Goal: Task Accomplishment & Management: Complete application form

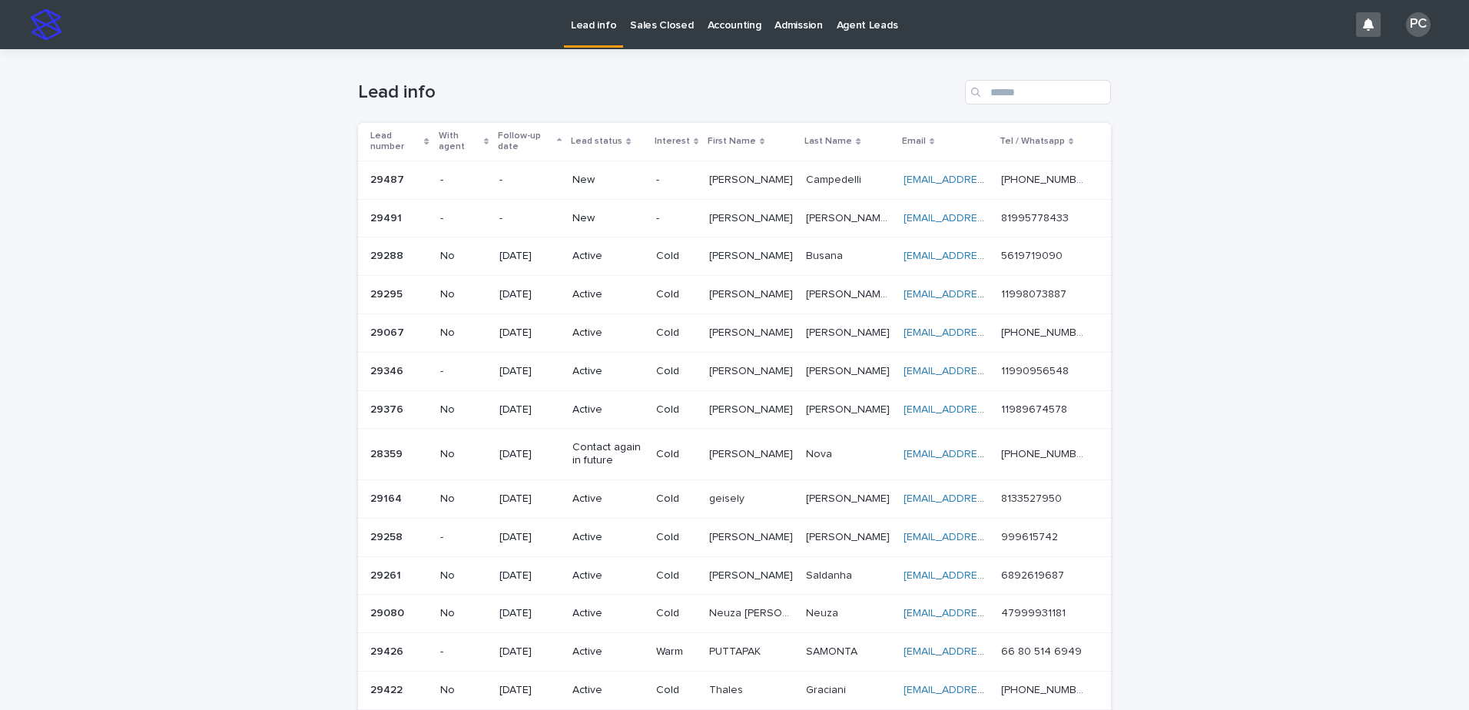
click at [655, 29] on p "Sales Closed" at bounding box center [661, 16] width 63 height 32
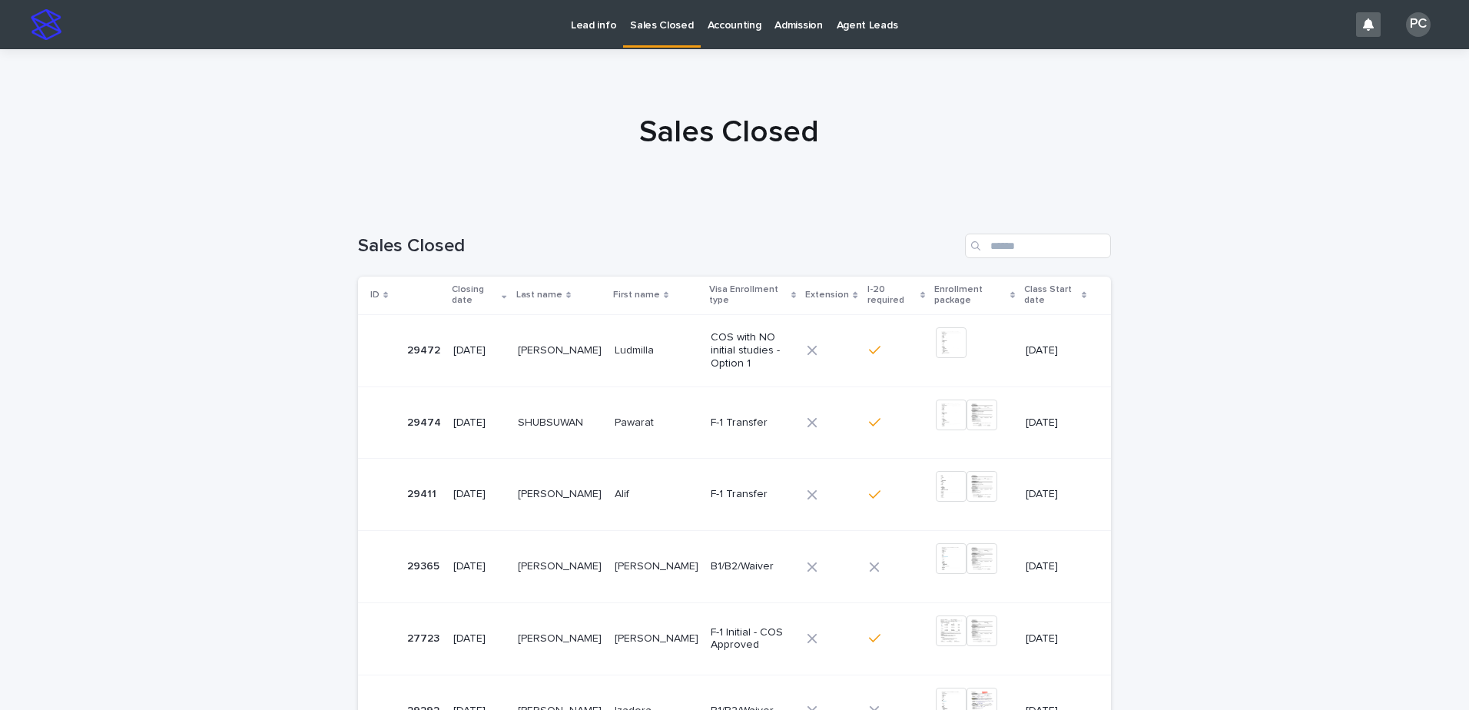
click at [649, 341] on p "Ludmilla" at bounding box center [636, 349] width 42 height 16
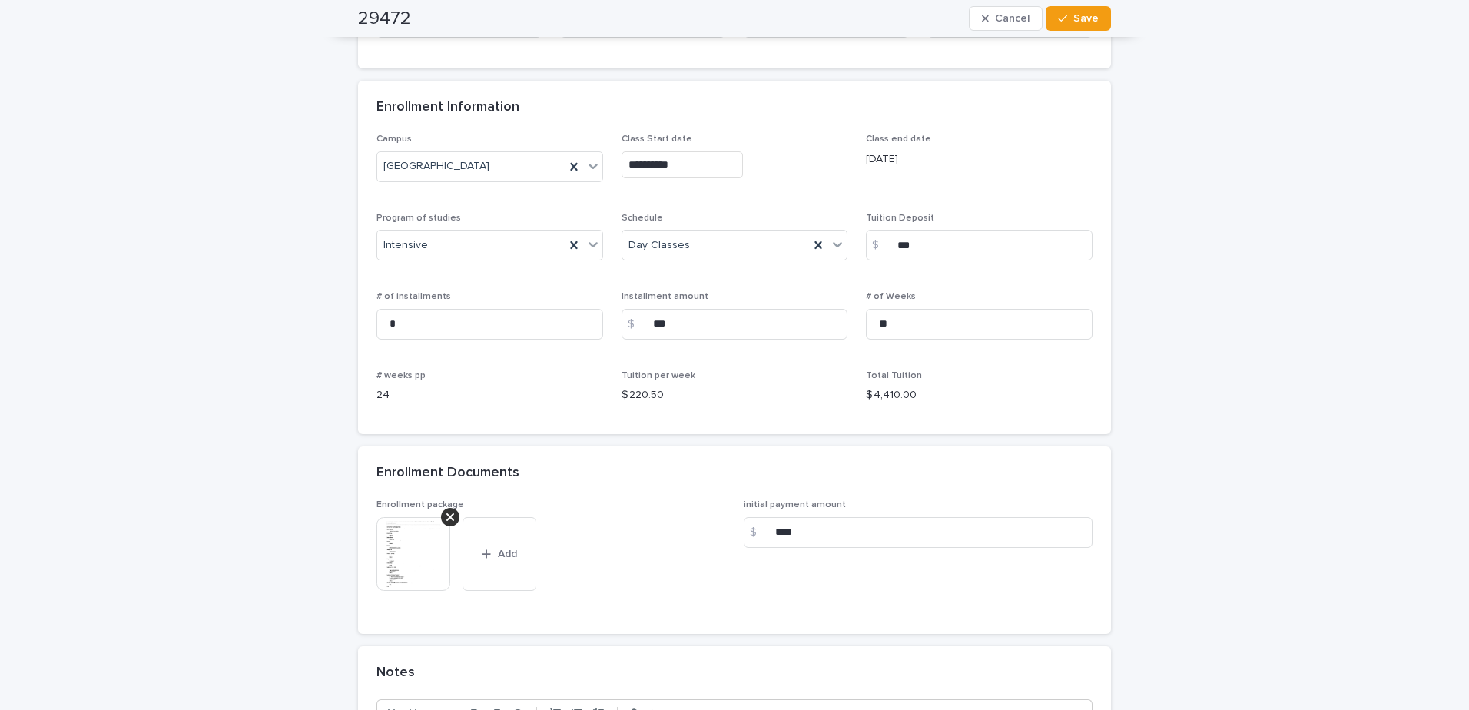
scroll to position [1153, 0]
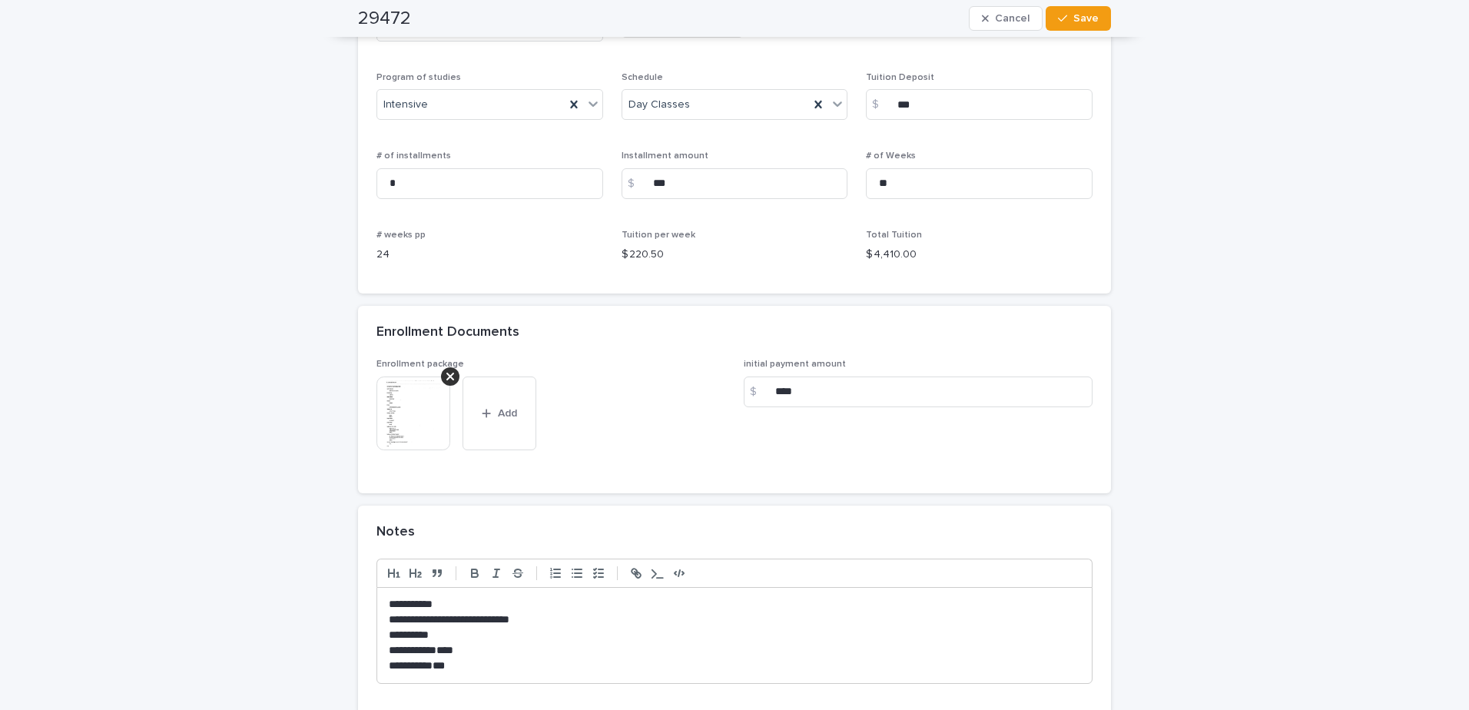
click at [411, 429] on img at bounding box center [414, 414] width 74 height 74
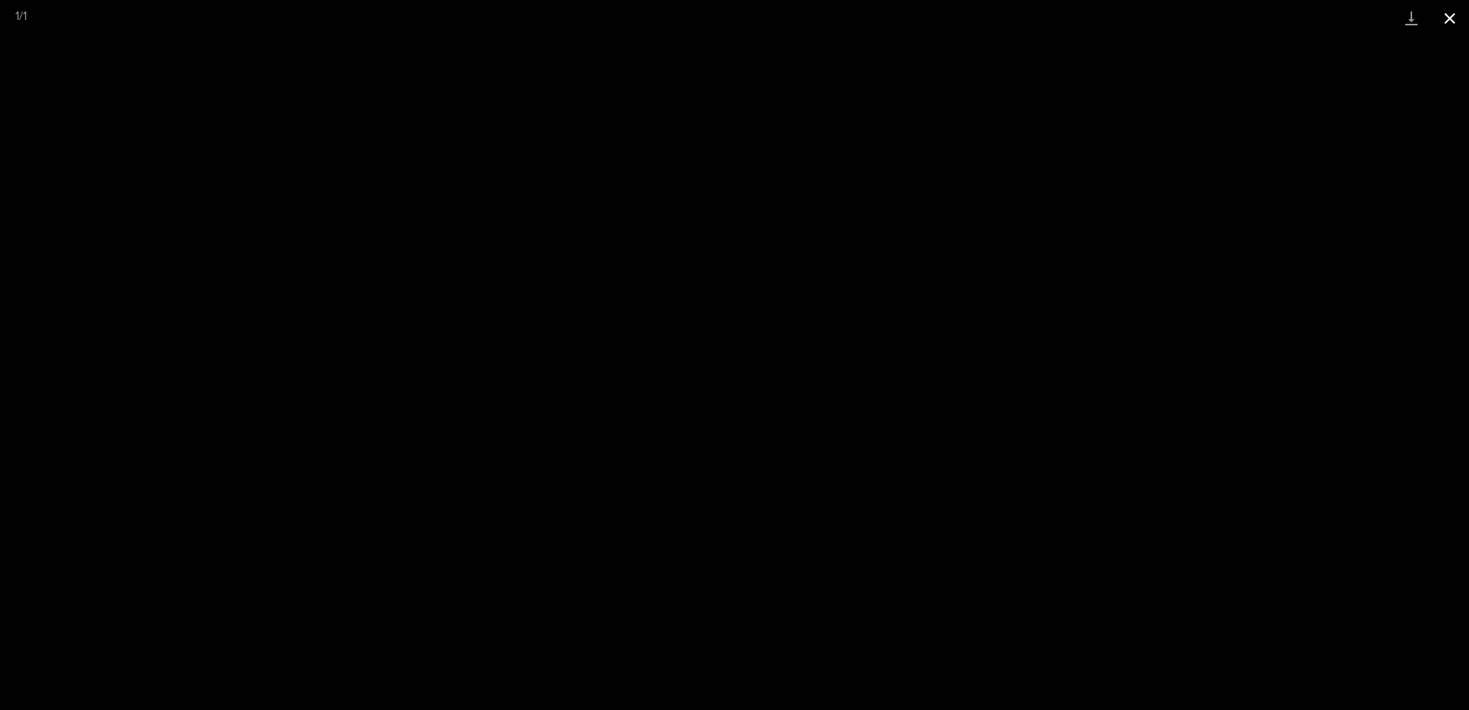
drag, startPoint x: 1438, startPoint y: 15, endPoint x: 1446, endPoint y: 14, distance: 8.5
click at [1445, 15] on button "Close gallery" at bounding box center [1450, 18] width 38 height 36
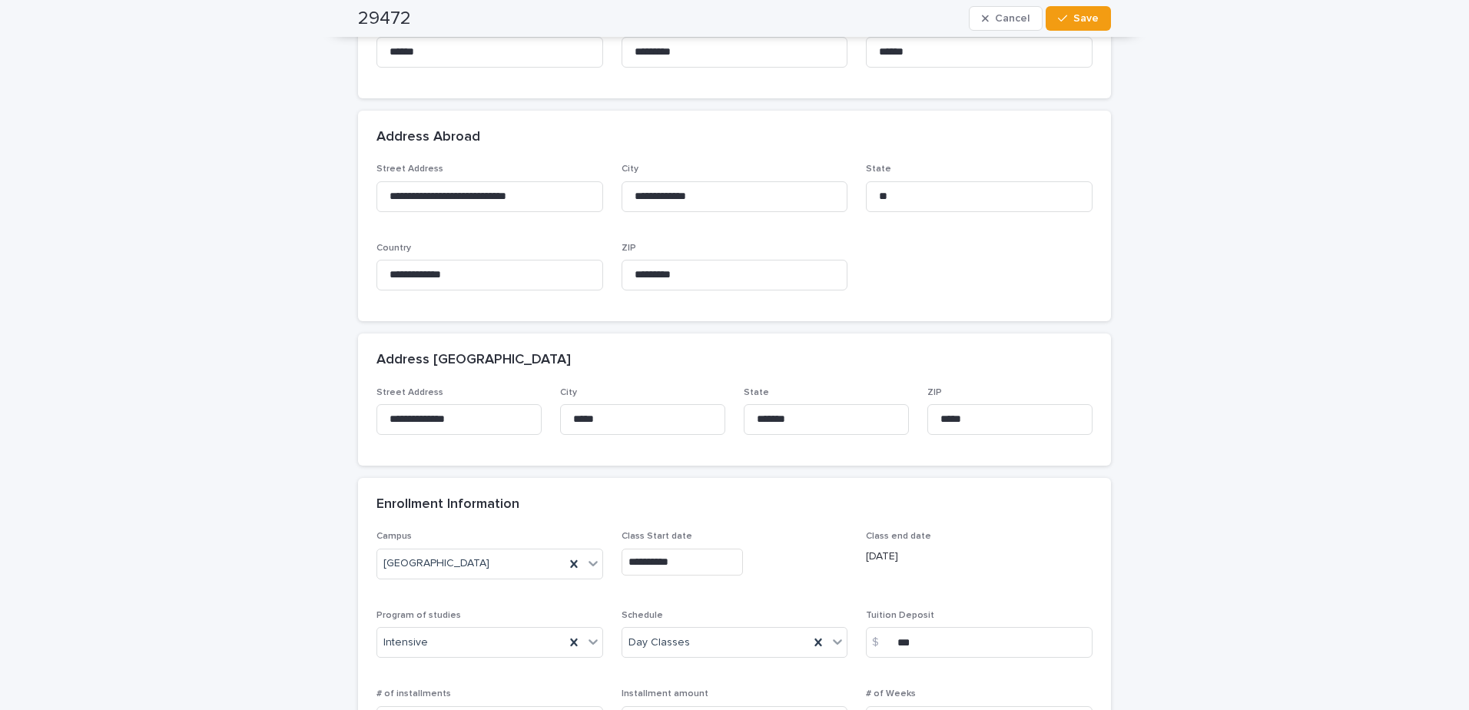
drag, startPoint x: 838, startPoint y: 217, endPoint x: 771, endPoint y: 200, distance: 68.2
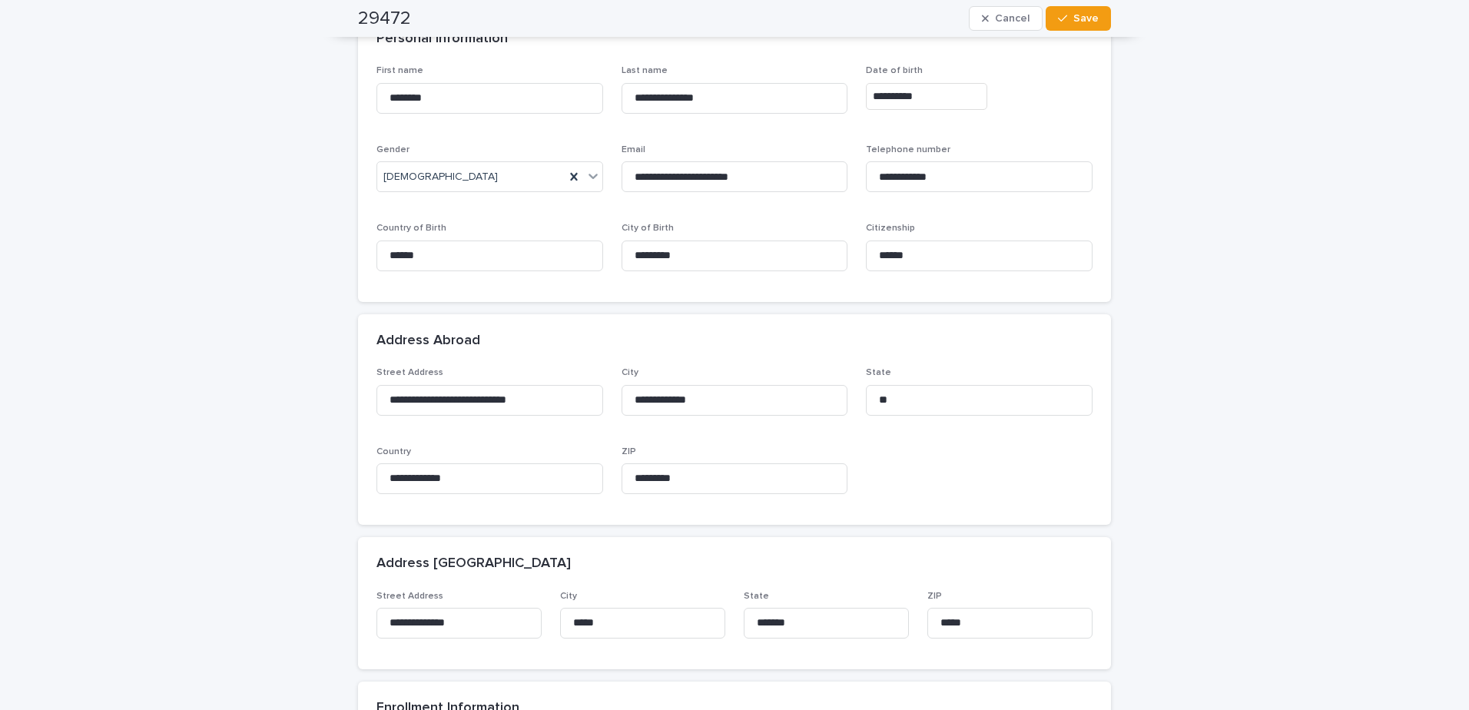
scroll to position [0, 0]
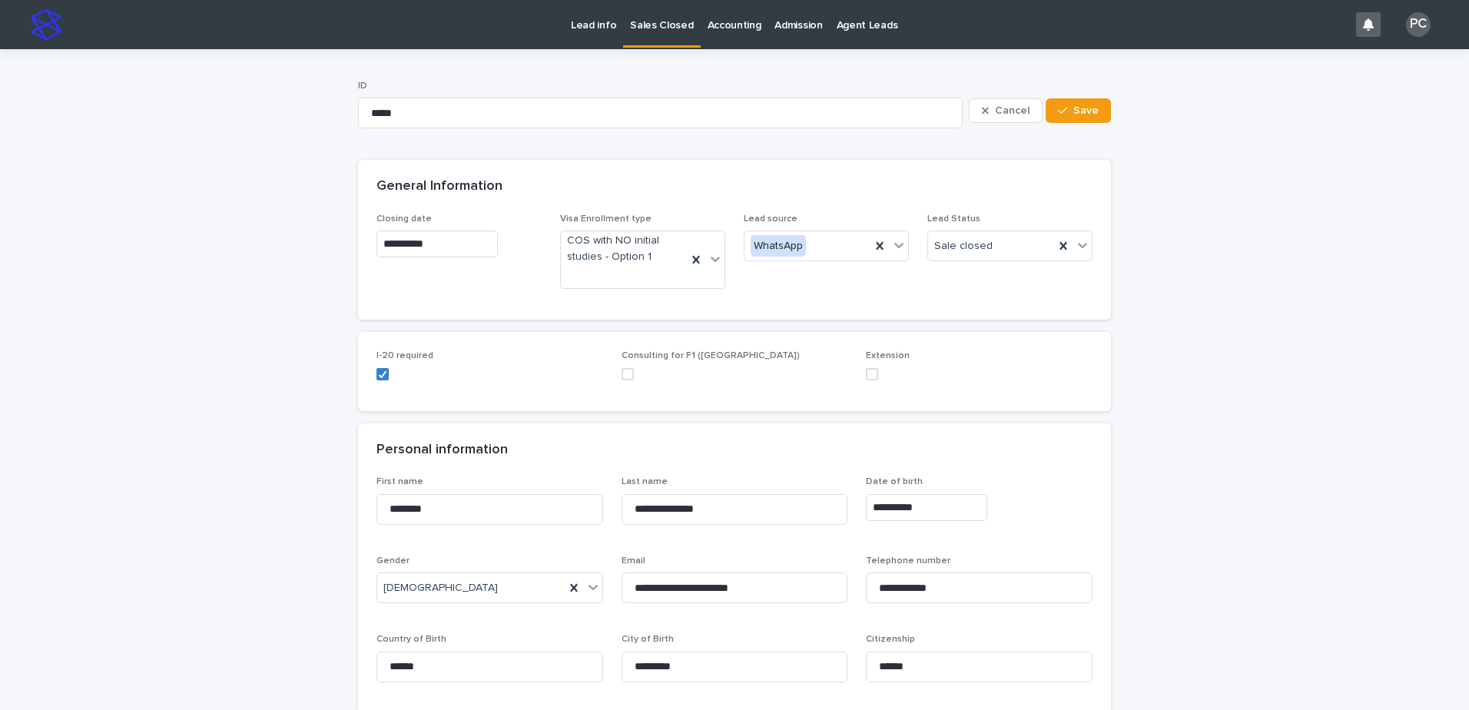
click at [582, 35] on link "Lead info" at bounding box center [593, 24] width 59 height 48
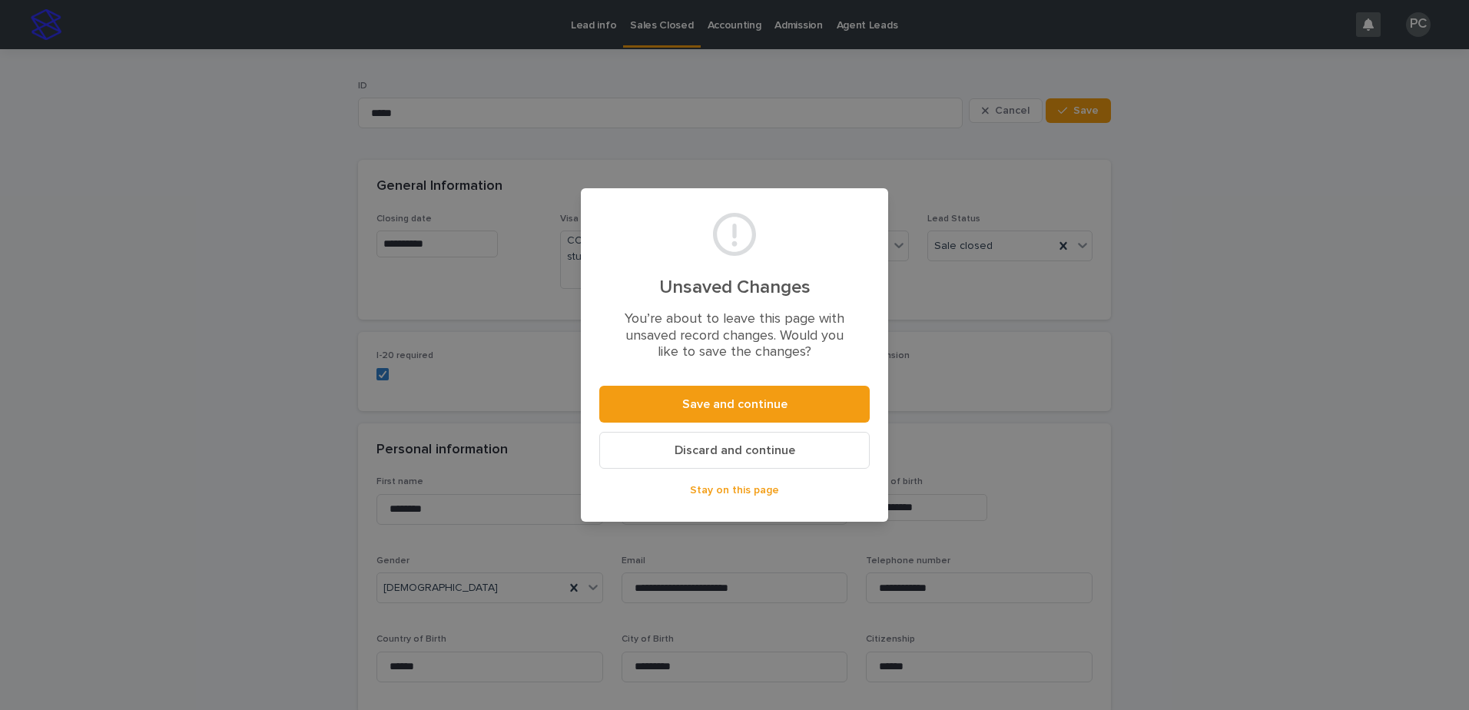
click at [720, 450] on span "Discard and continue" at bounding box center [735, 450] width 121 height 12
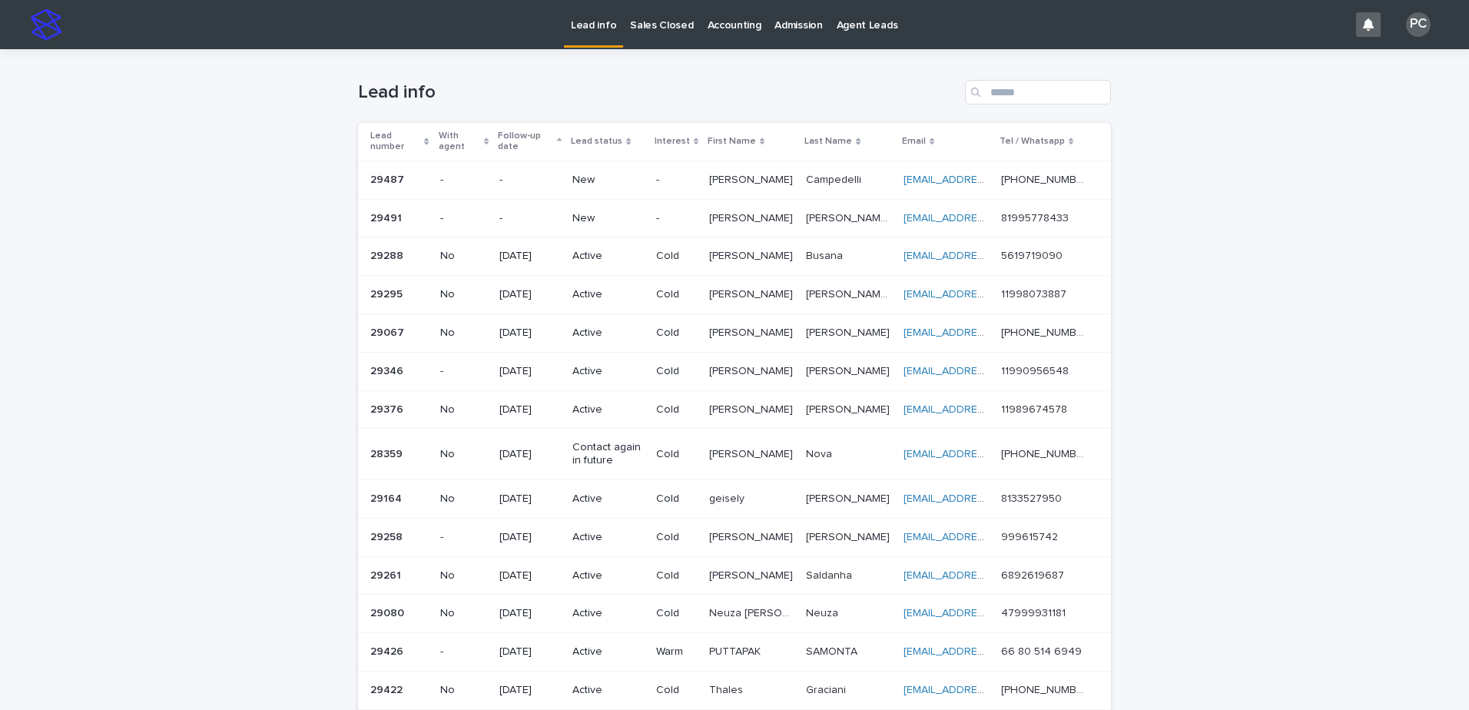
click at [651, 28] on p "Sales Closed" at bounding box center [661, 16] width 63 height 32
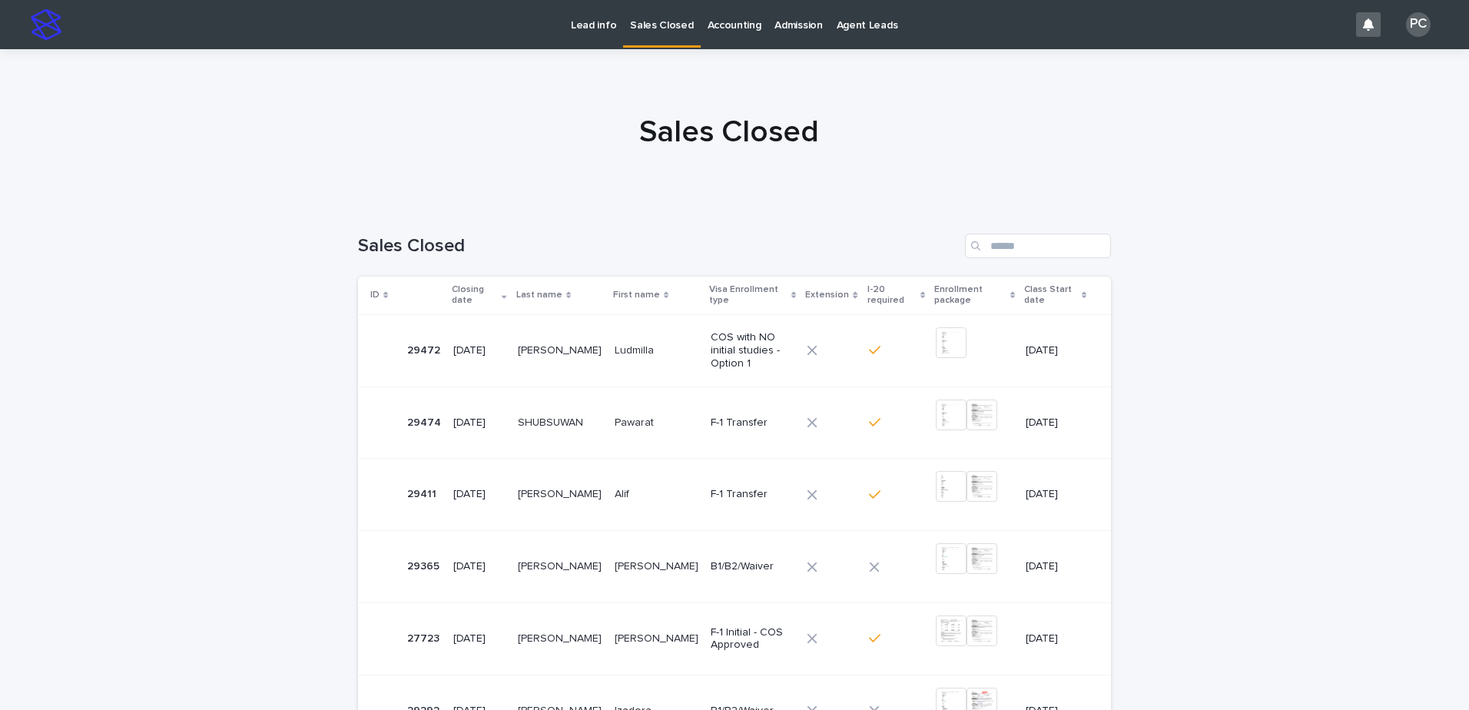
click at [592, 29] on p "Lead info" at bounding box center [593, 16] width 45 height 32
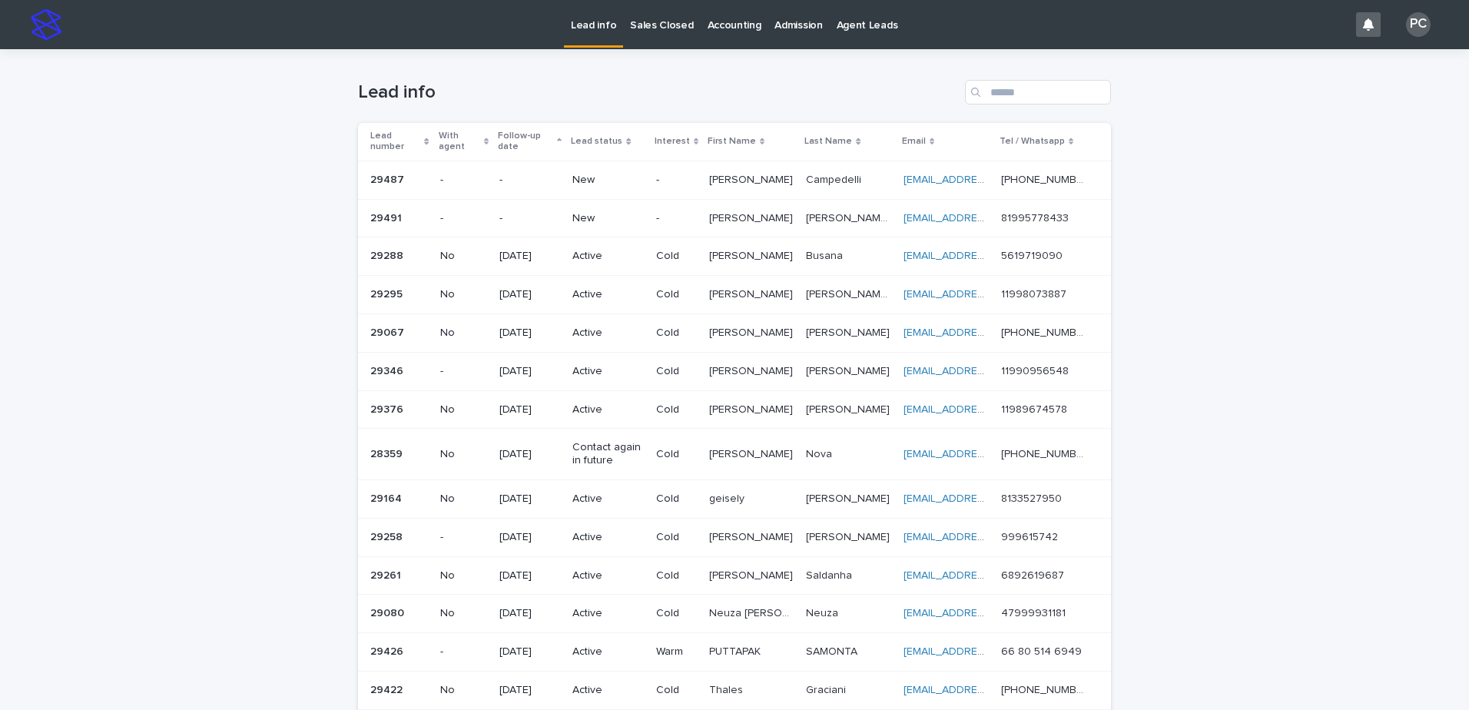
click at [617, 227] on div "New" at bounding box center [607, 218] width 71 height 25
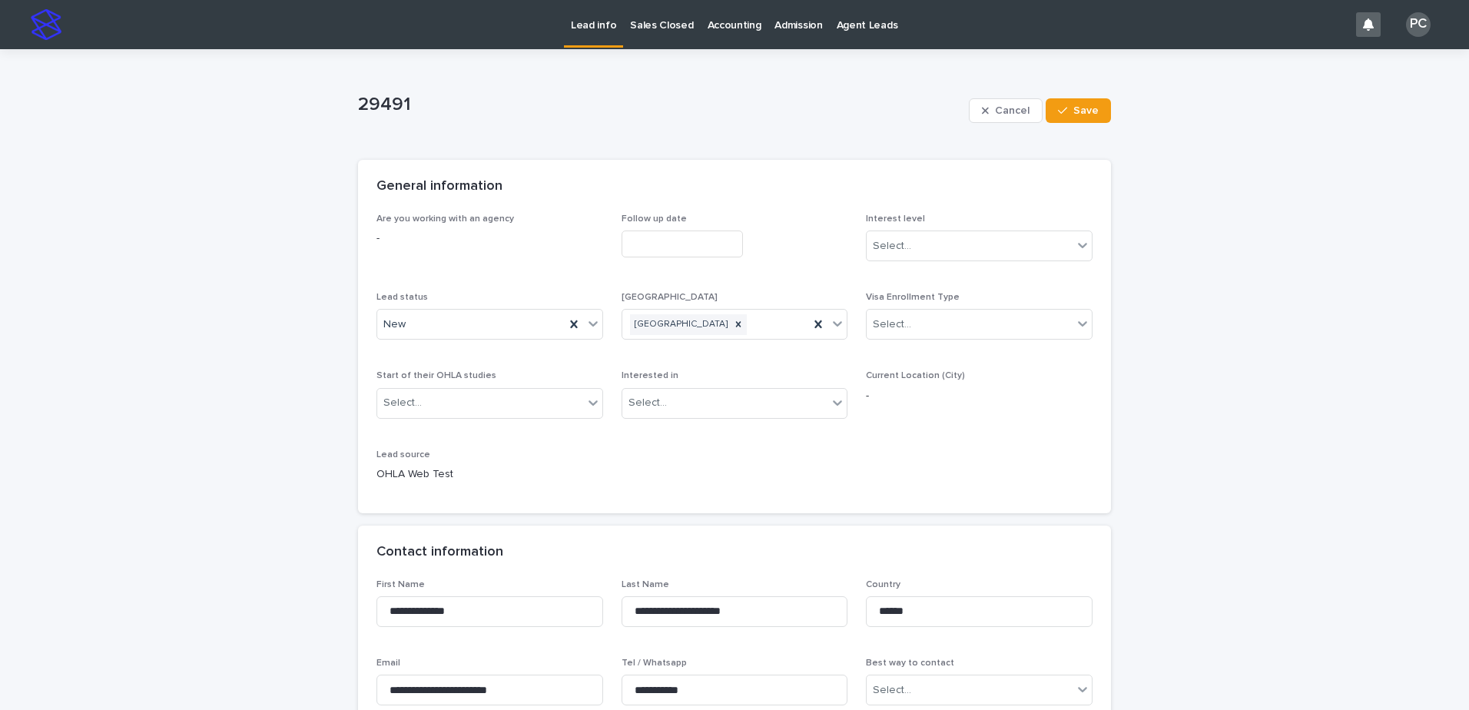
click at [674, 244] on input "text" at bounding box center [682, 244] width 121 height 27
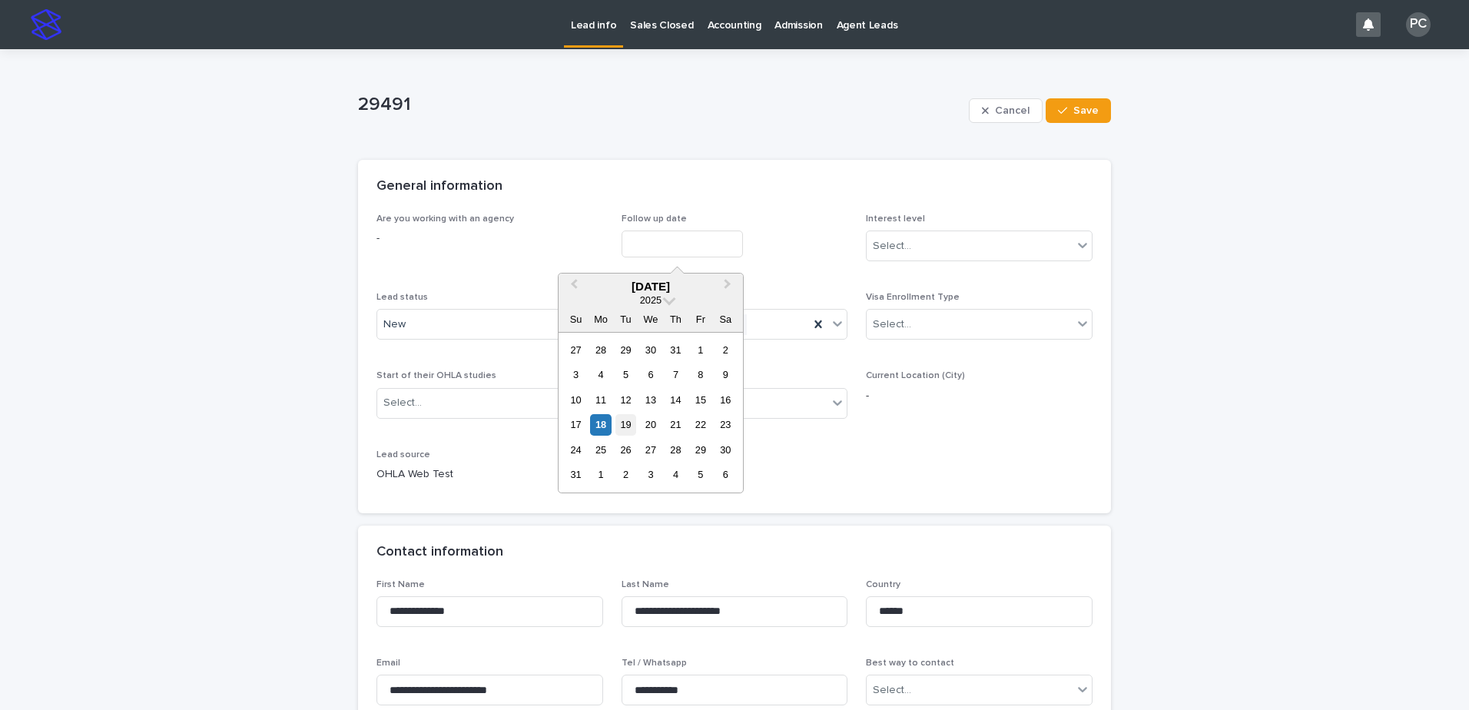
click at [623, 426] on div "19" at bounding box center [625, 424] width 21 height 21
type input "**********"
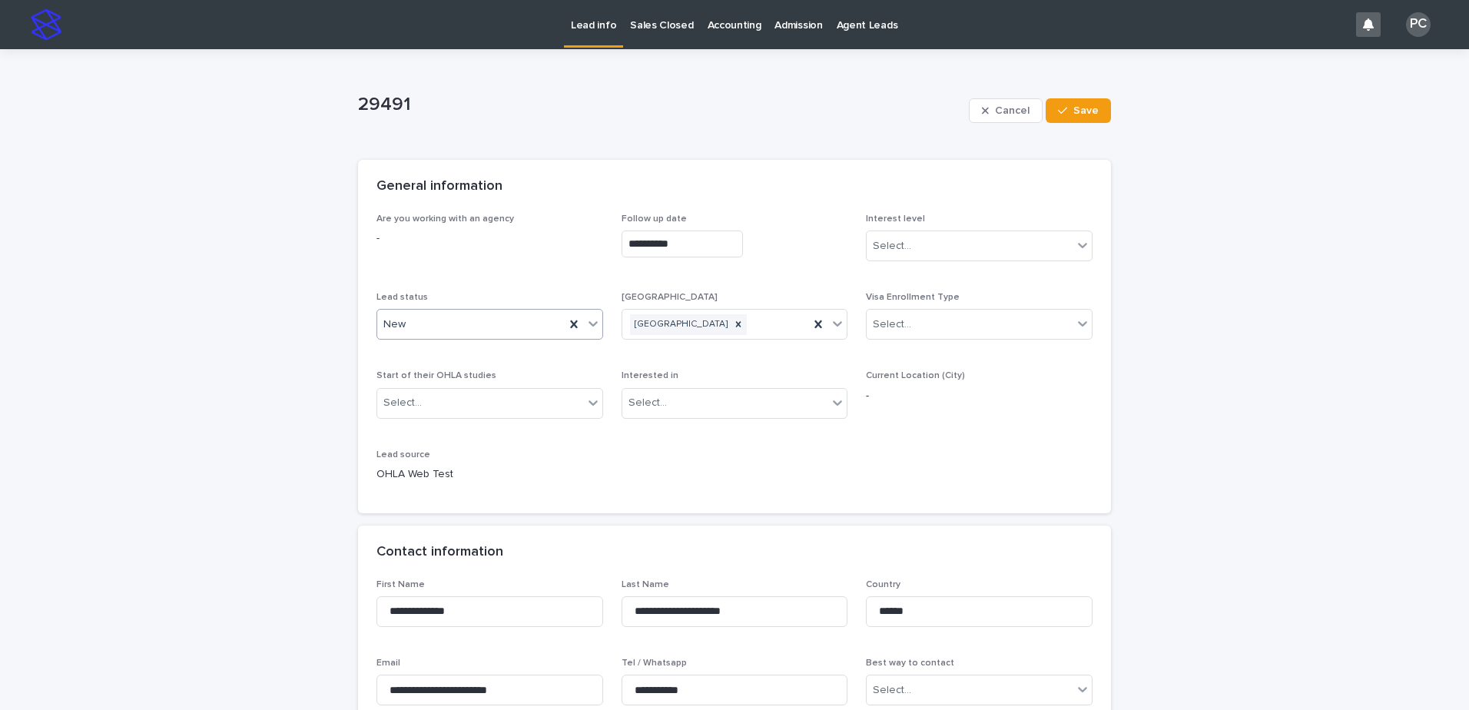
click at [520, 320] on div "New" at bounding box center [470, 324] width 187 height 25
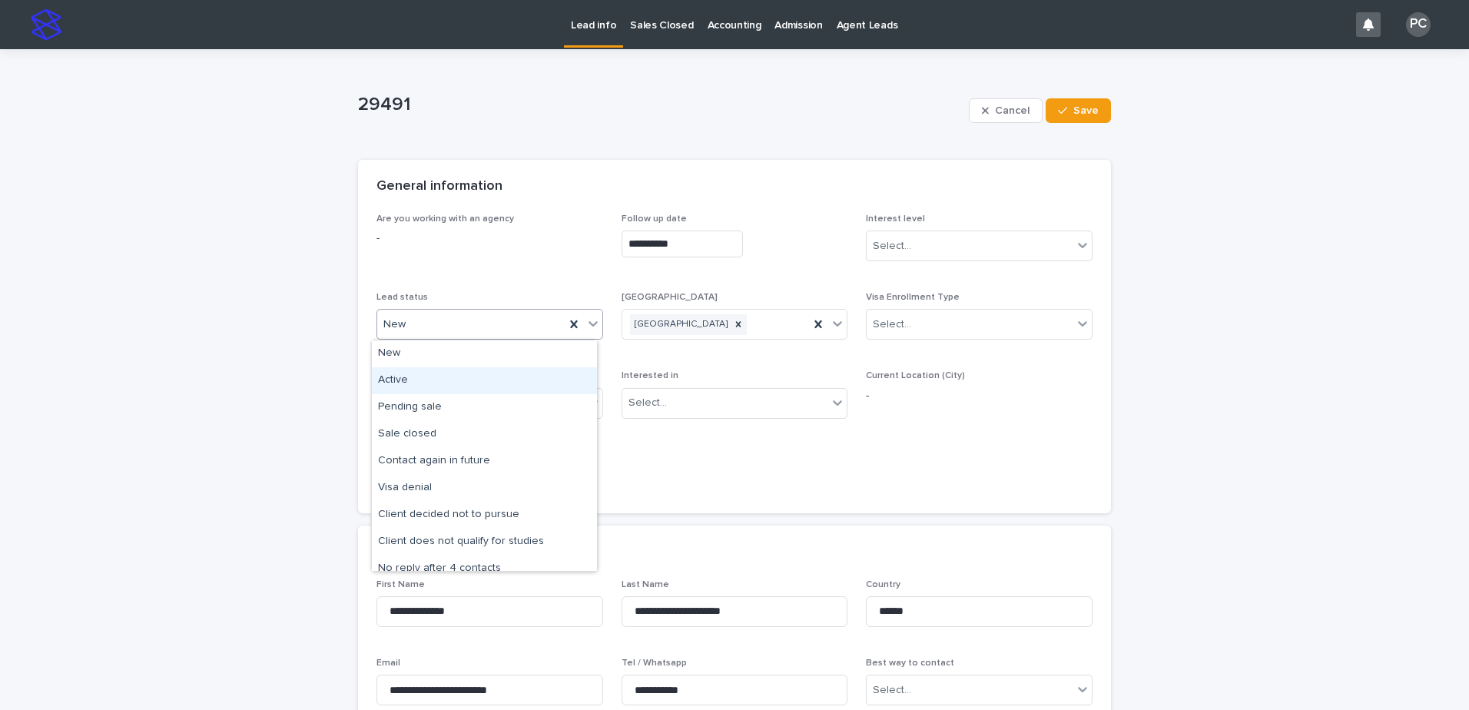
click at [463, 381] on div "Active" at bounding box center [484, 380] width 225 height 27
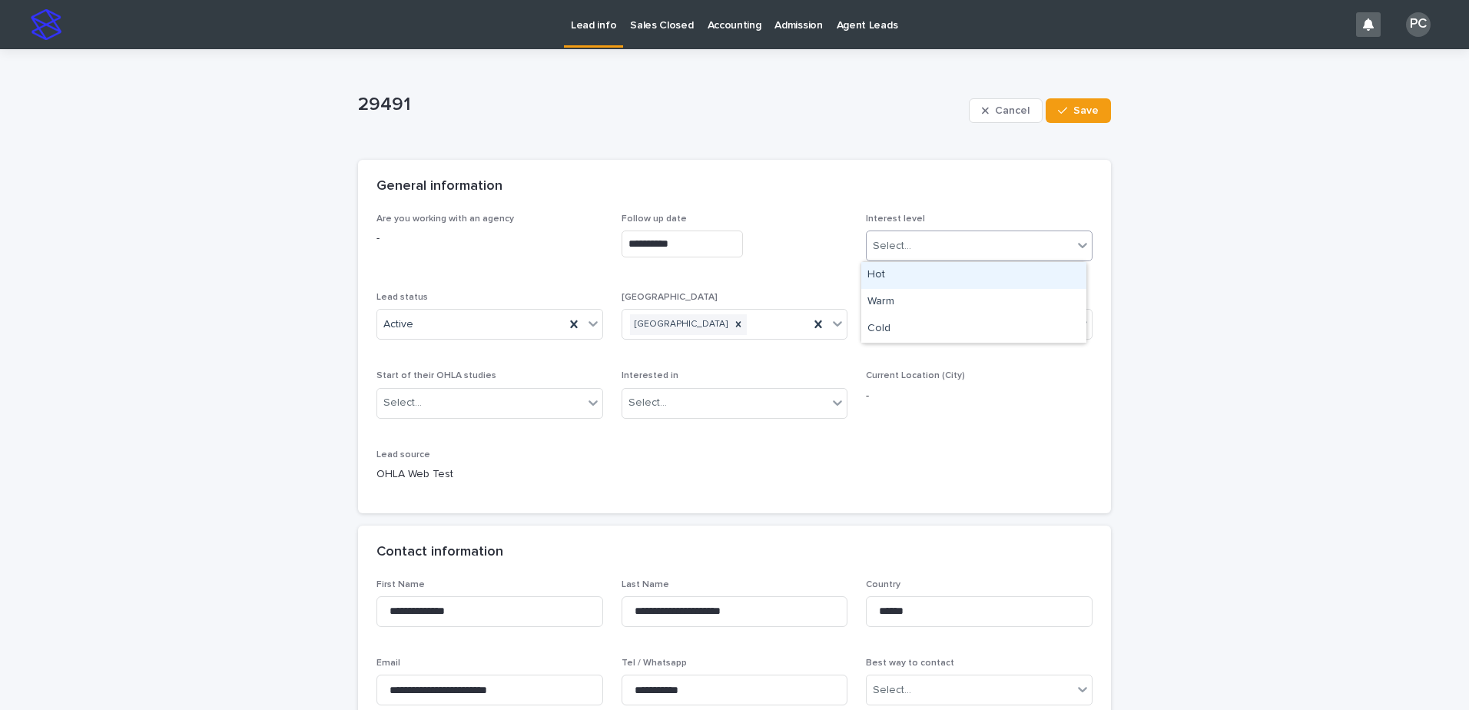
click at [904, 237] on div "Select..." at bounding box center [970, 246] width 206 height 25
click at [911, 329] on div "Cold" at bounding box center [973, 329] width 225 height 27
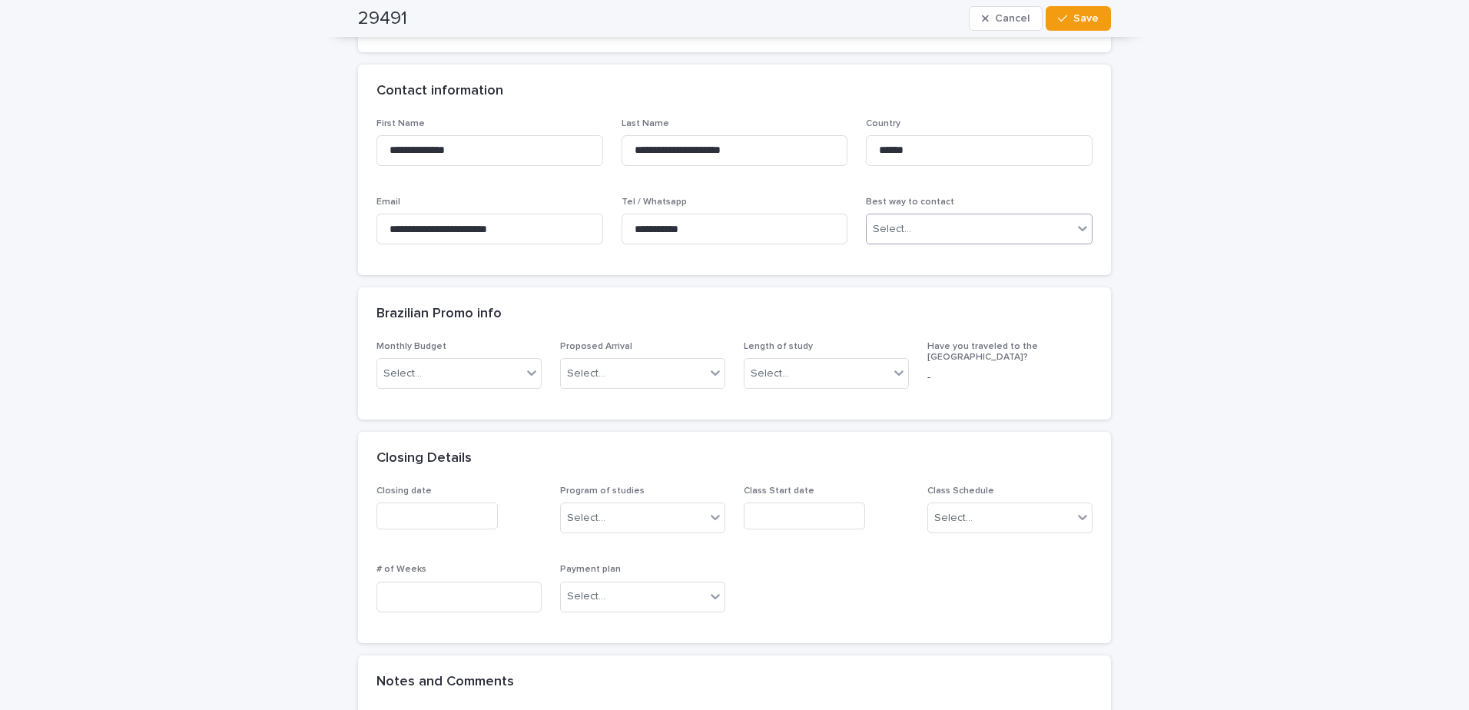
click at [917, 226] on div "Select..." at bounding box center [970, 229] width 206 height 25
click at [888, 313] on div "WhatsApp" at bounding box center [973, 312] width 225 height 27
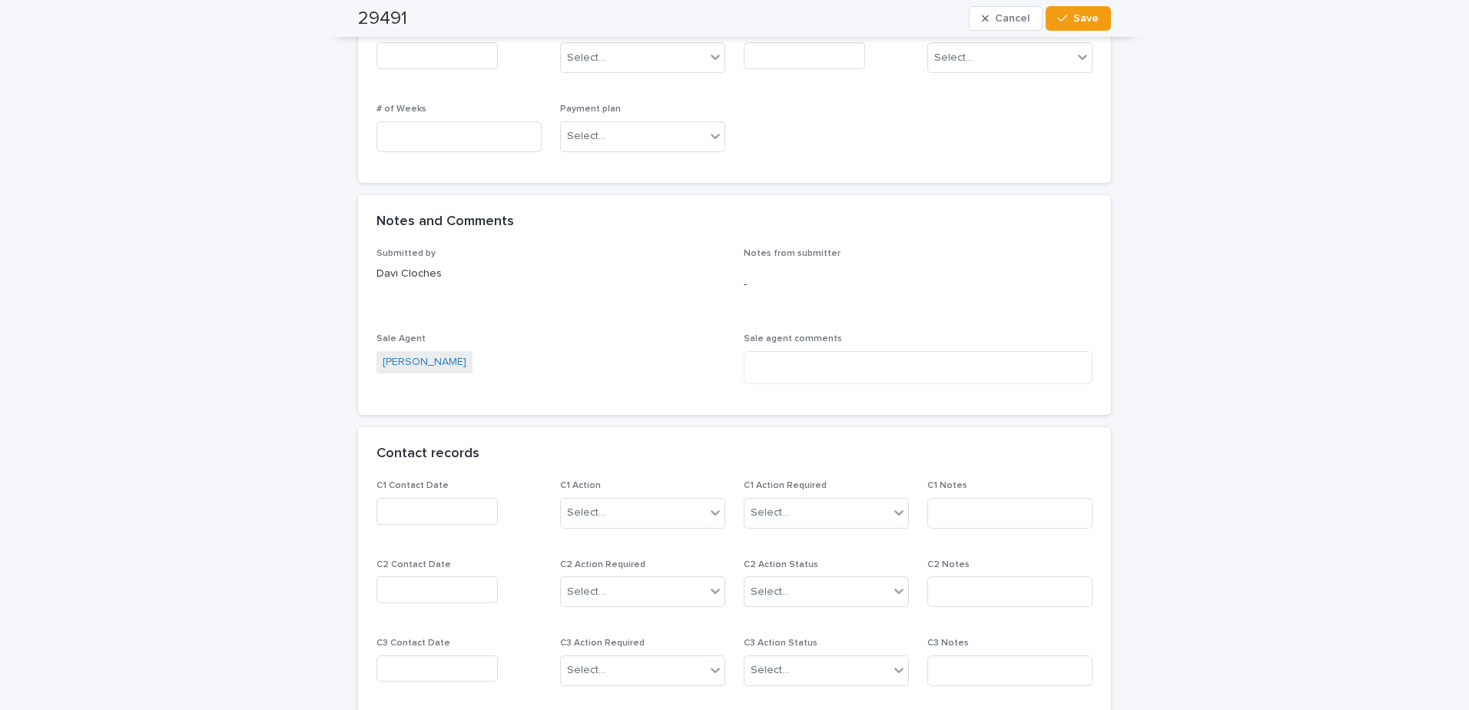
scroll to position [922, 0]
click at [478, 498] on input "text" at bounding box center [437, 510] width 121 height 27
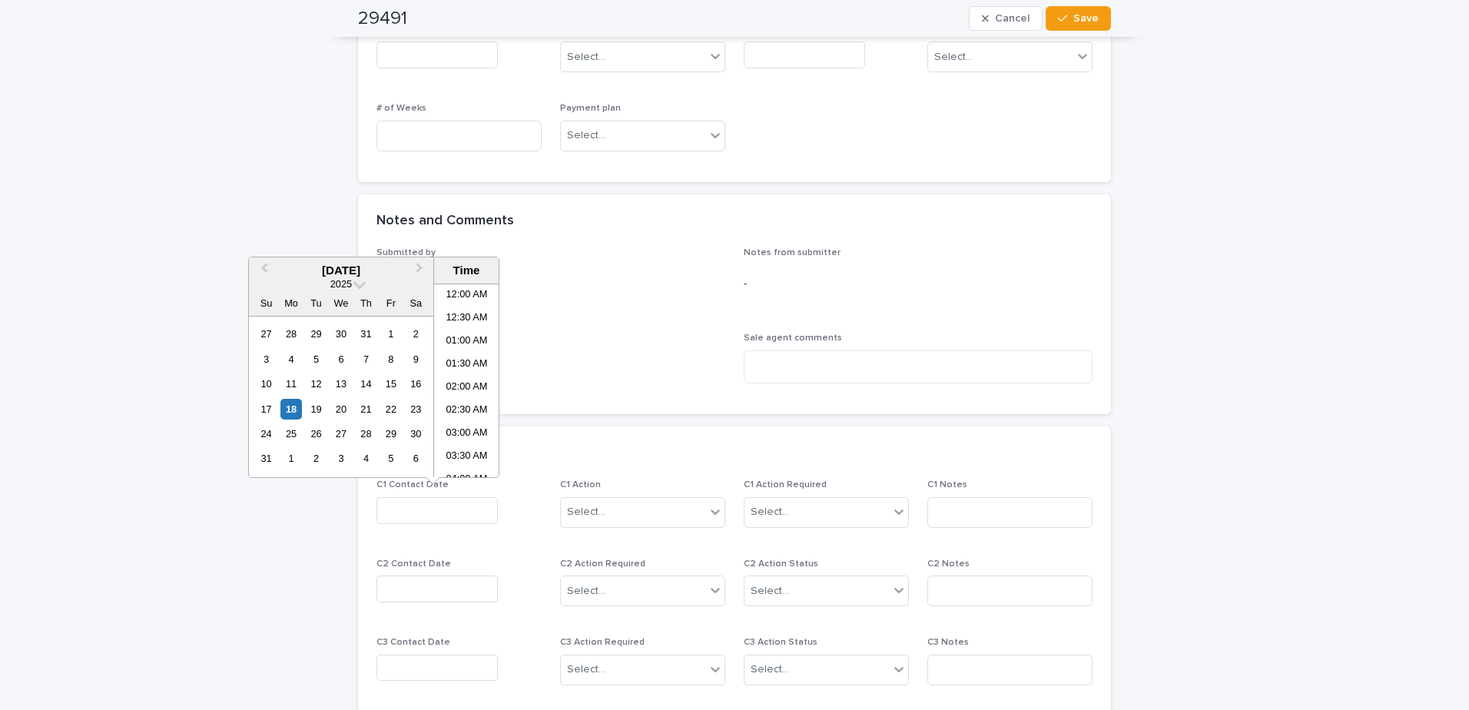
scroll to position [284, 0]
click at [291, 405] on div "18" at bounding box center [290, 409] width 21 height 21
click at [469, 357] on li "07:30 AM" at bounding box center [466, 357] width 65 height 23
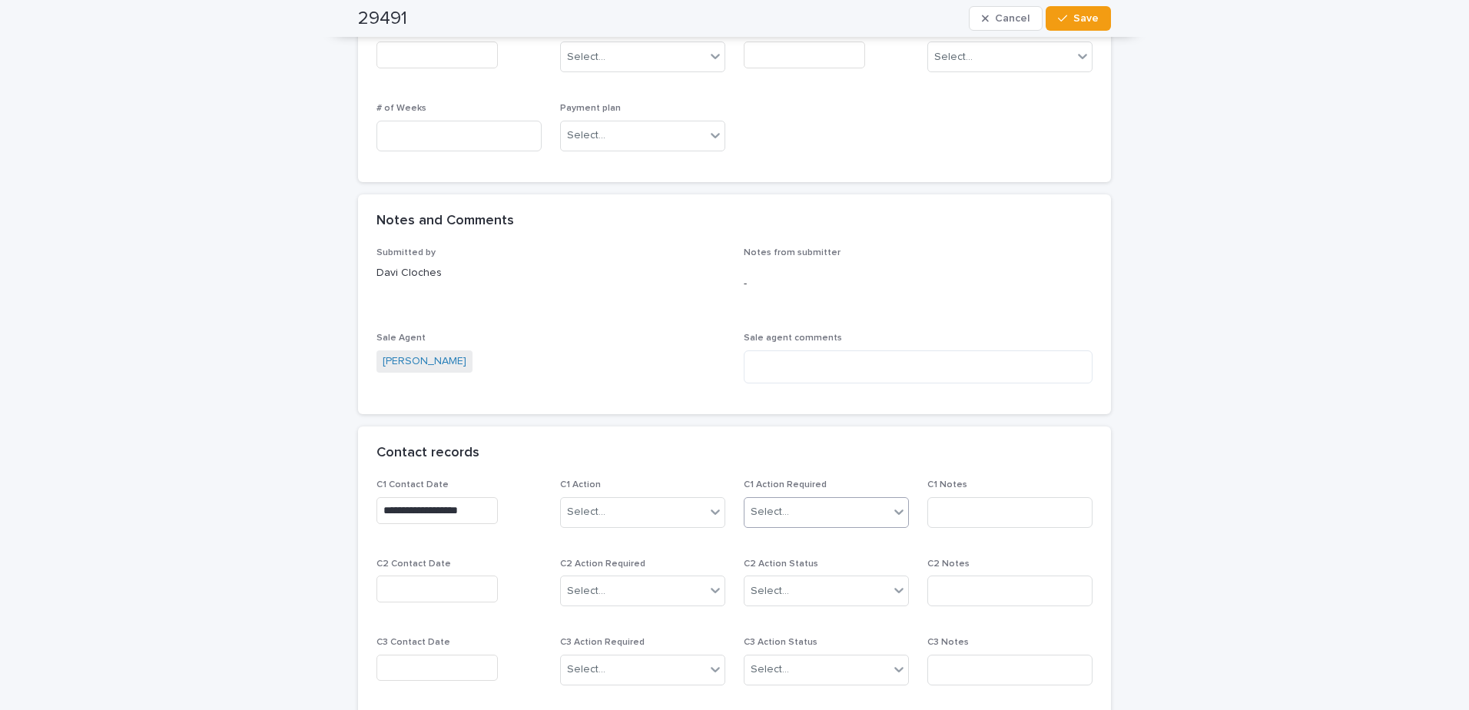
type input "**********"
click at [791, 515] on input "text" at bounding box center [792, 512] width 2 height 13
click at [636, 512] on div "Select..." at bounding box center [633, 511] width 144 height 25
click at [625, 538] on div "Follow up NOW" at bounding box center [638, 542] width 164 height 27
click at [766, 515] on div "Select..." at bounding box center [770, 512] width 38 height 16
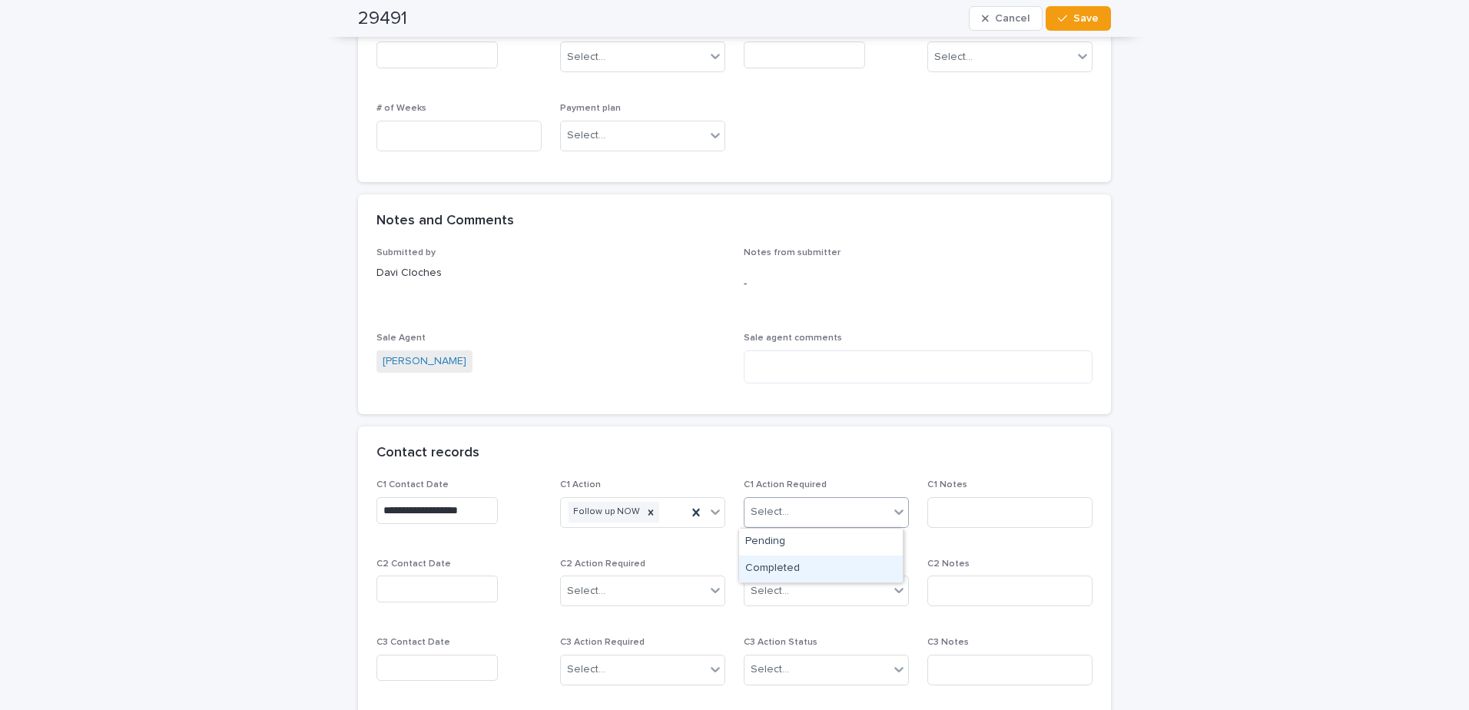
click at [775, 564] on div "Completed" at bounding box center [821, 569] width 164 height 27
click at [966, 512] on input at bounding box center [1009, 512] width 165 height 31
type input "**********"
click at [1093, 16] on span "Save" at bounding box center [1085, 18] width 25 height 11
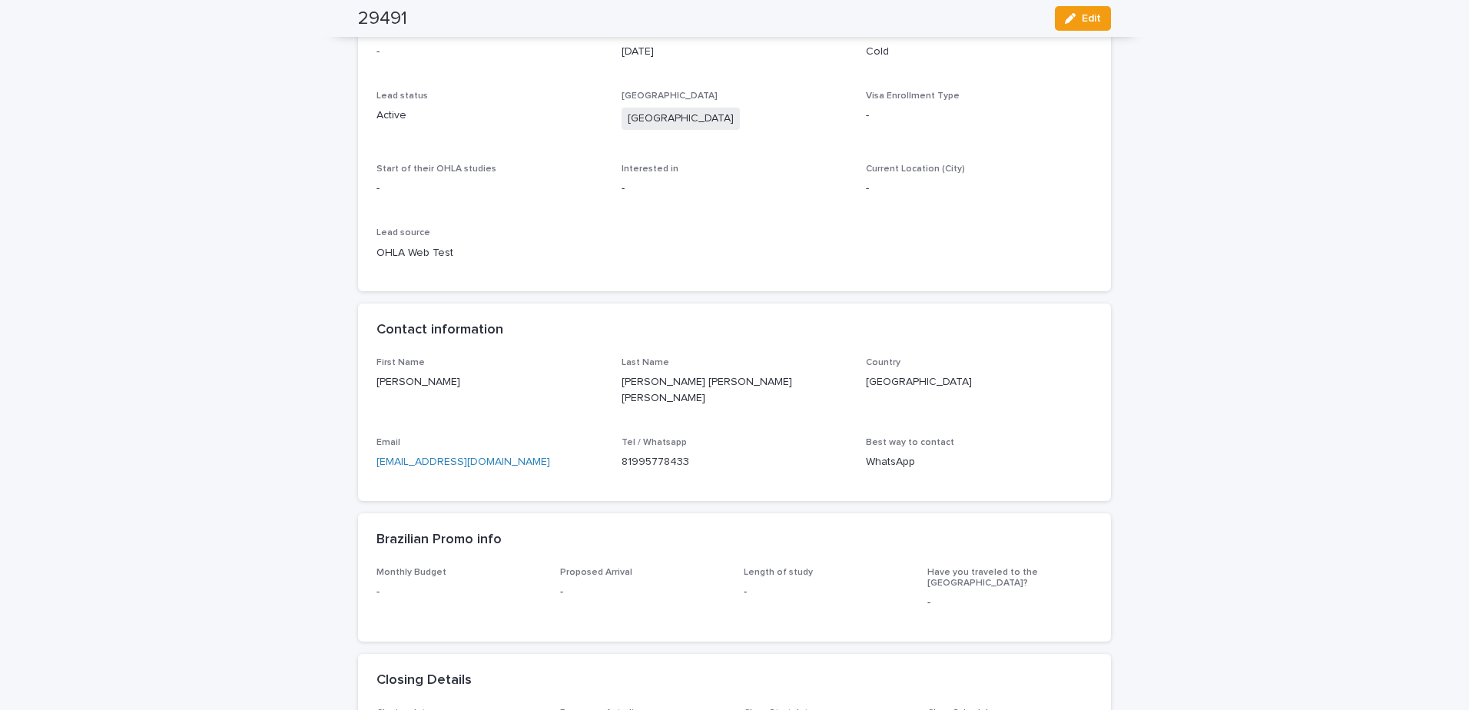
scroll to position [0, 0]
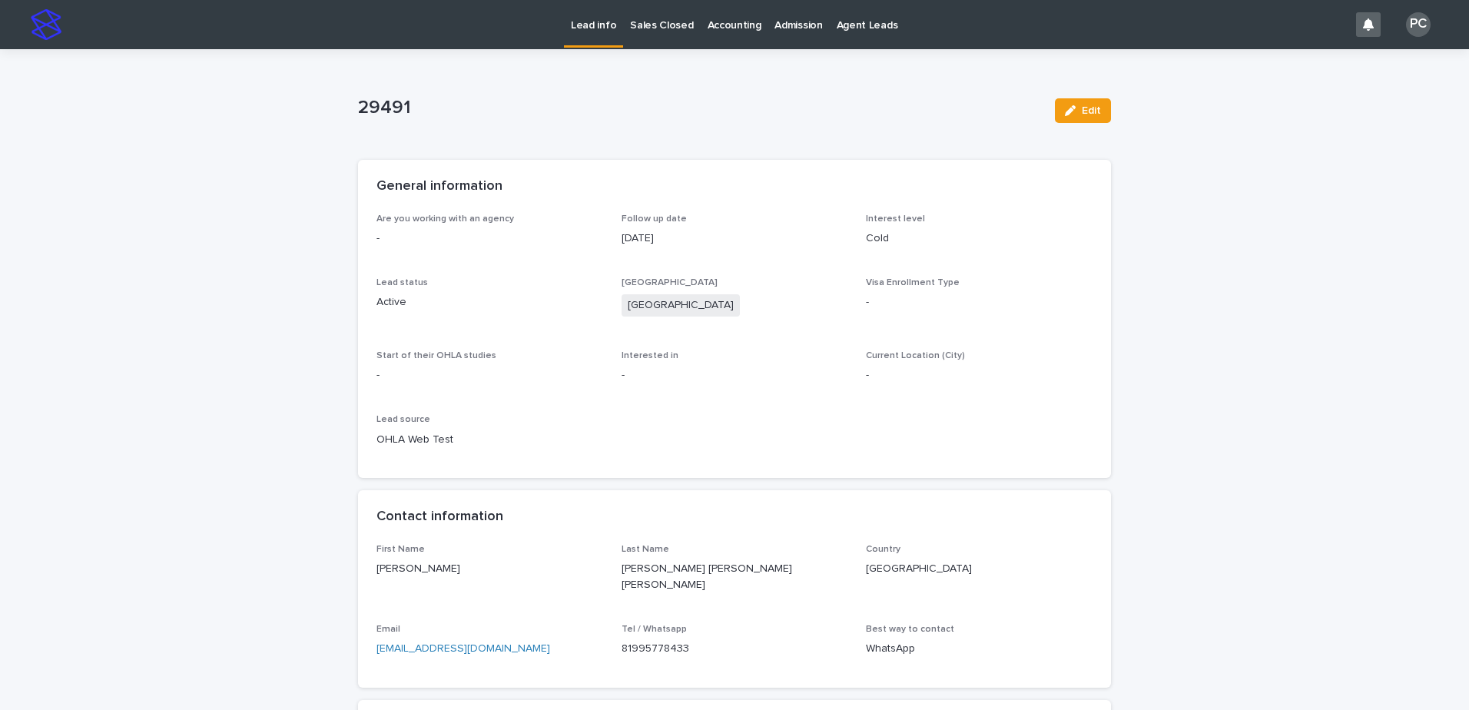
click at [610, 27] on p "Lead info" at bounding box center [593, 16] width 45 height 32
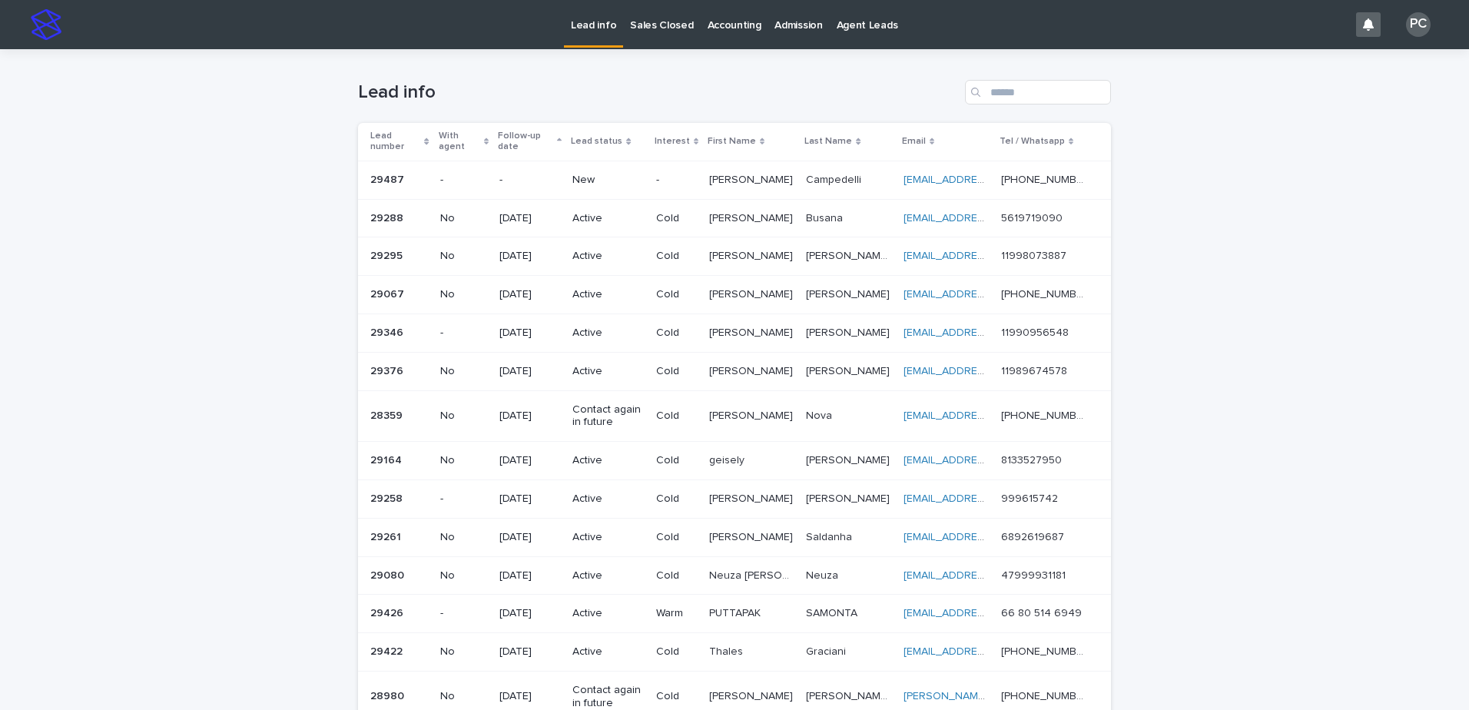
click at [576, 184] on p "New" at bounding box center [607, 180] width 71 height 13
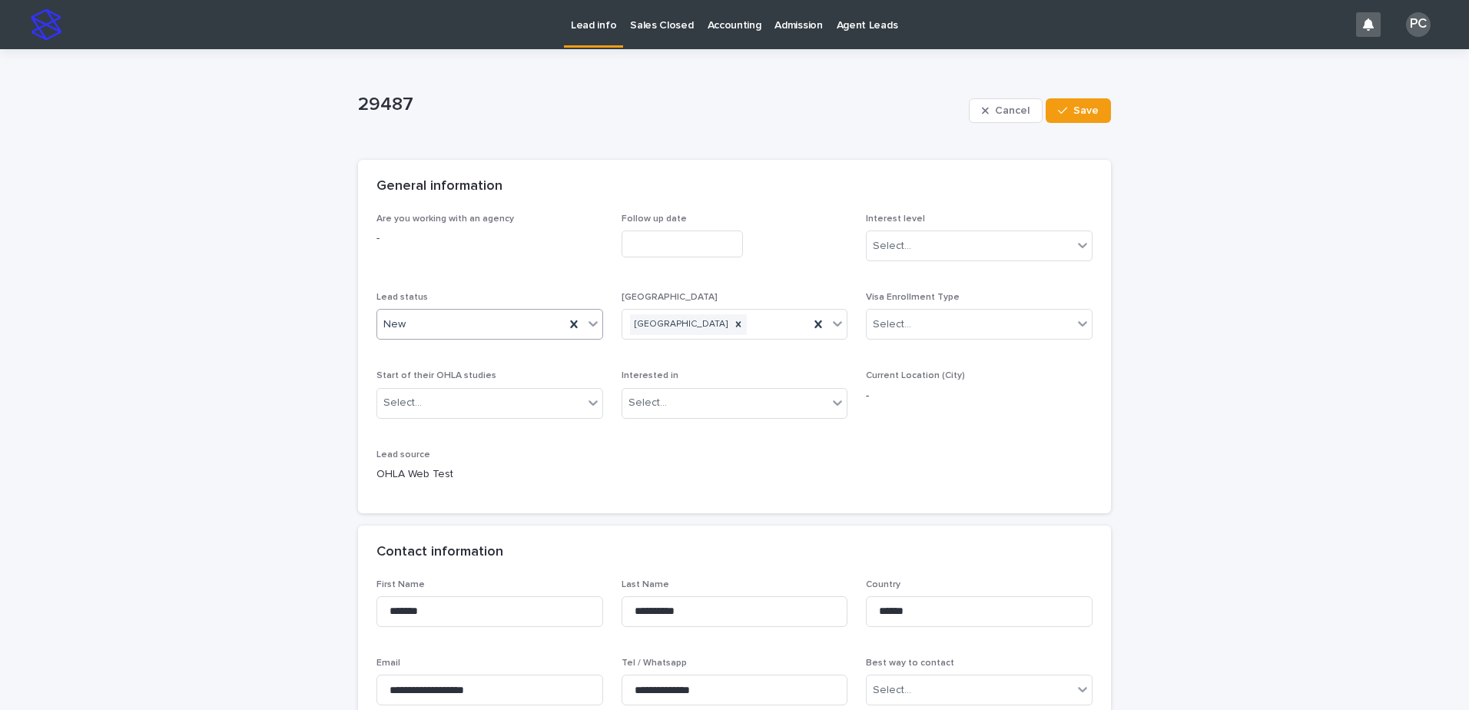
drag, startPoint x: 453, startPoint y: 321, endPoint x: 447, endPoint y: 334, distance: 14.1
click at [450, 329] on div "New" at bounding box center [470, 324] width 187 height 25
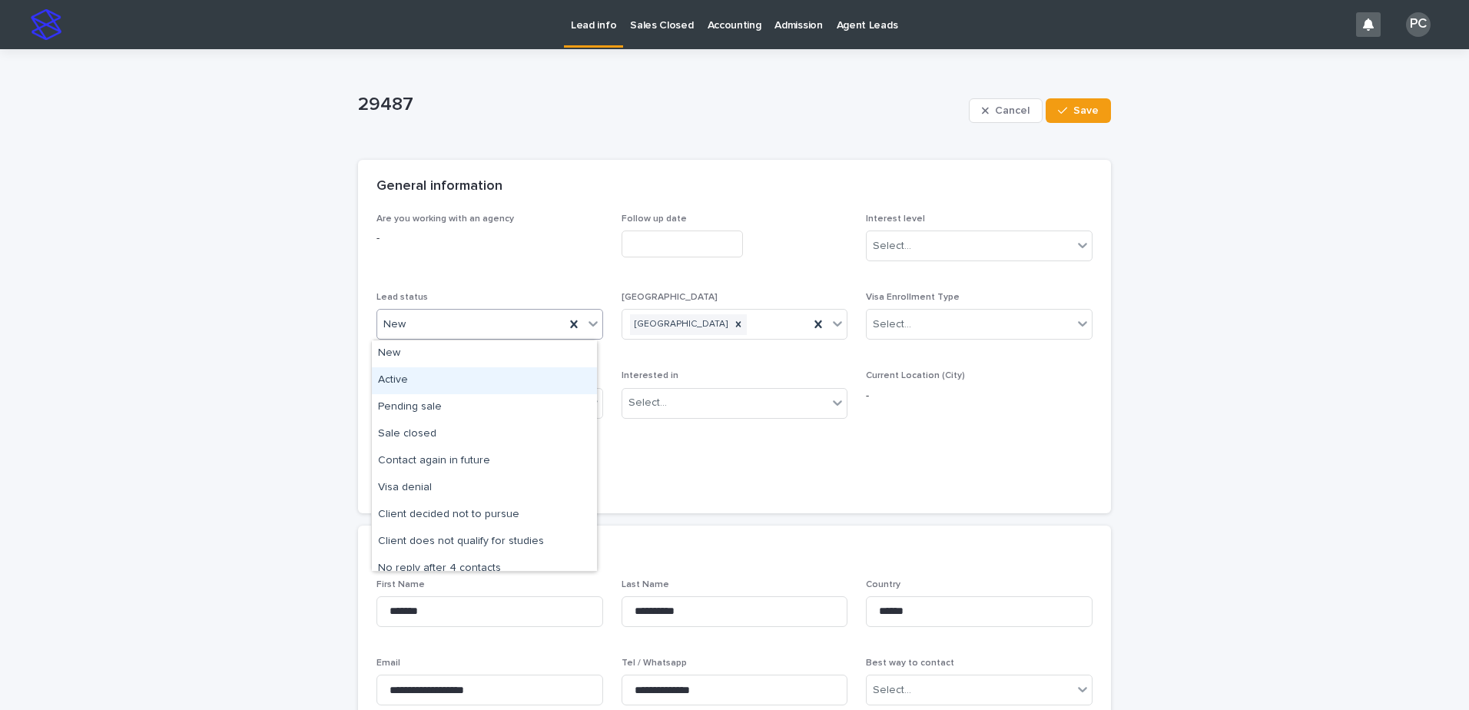
click at [389, 387] on div "Active" at bounding box center [484, 380] width 225 height 27
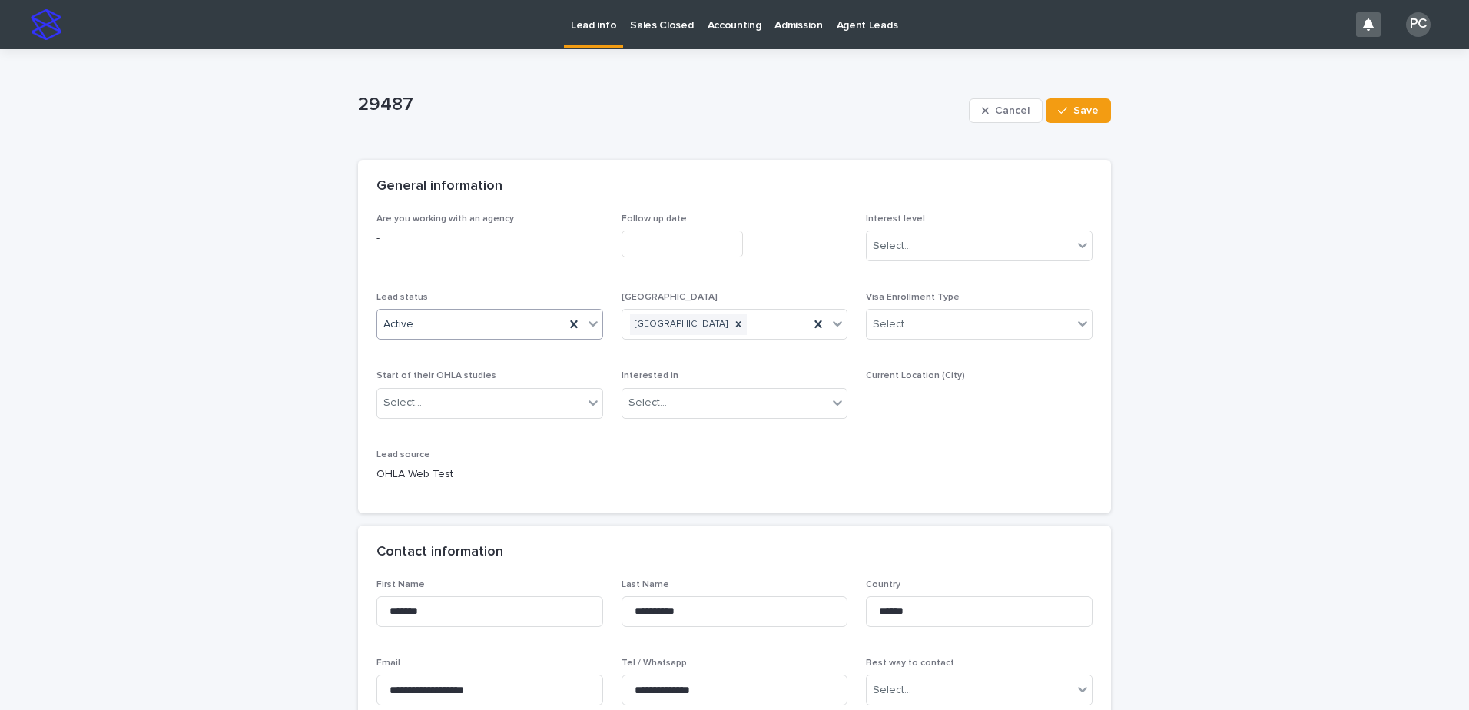
click at [662, 235] on input "text" at bounding box center [682, 244] width 121 height 27
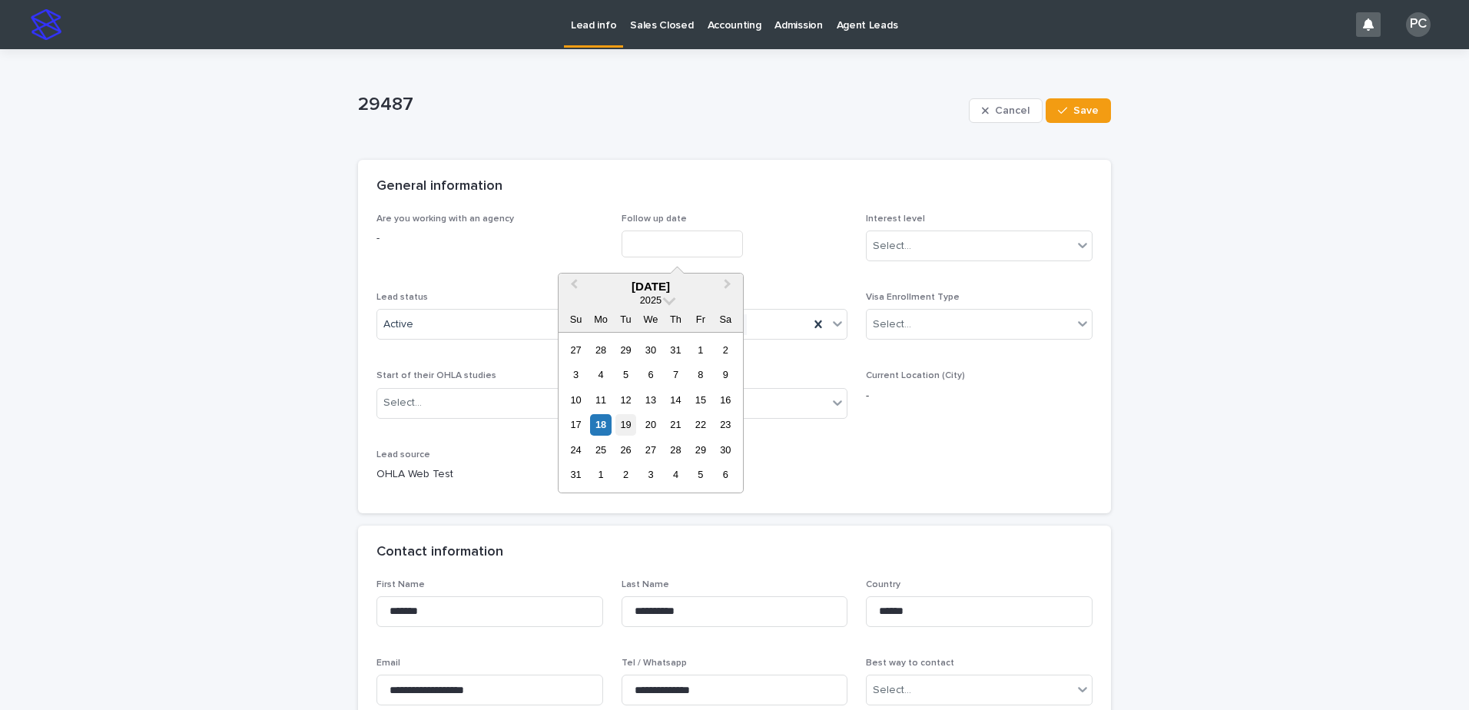
click at [625, 426] on div "19" at bounding box center [625, 424] width 21 height 21
type input "**********"
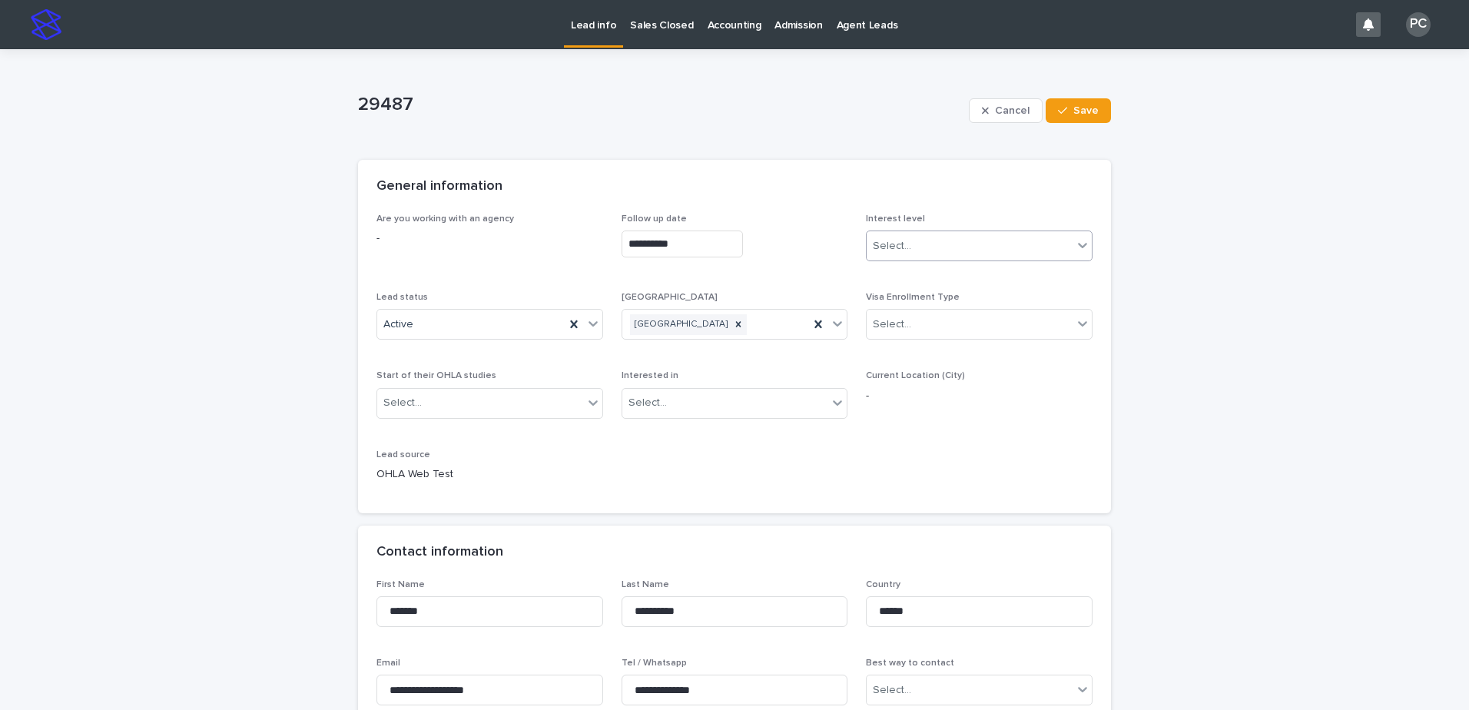
drag, startPoint x: 897, startPoint y: 244, endPoint x: 893, endPoint y: 259, distance: 16.0
click at [894, 254] on div "Select..." at bounding box center [970, 246] width 206 height 25
click at [890, 325] on div "Cold" at bounding box center [973, 329] width 225 height 27
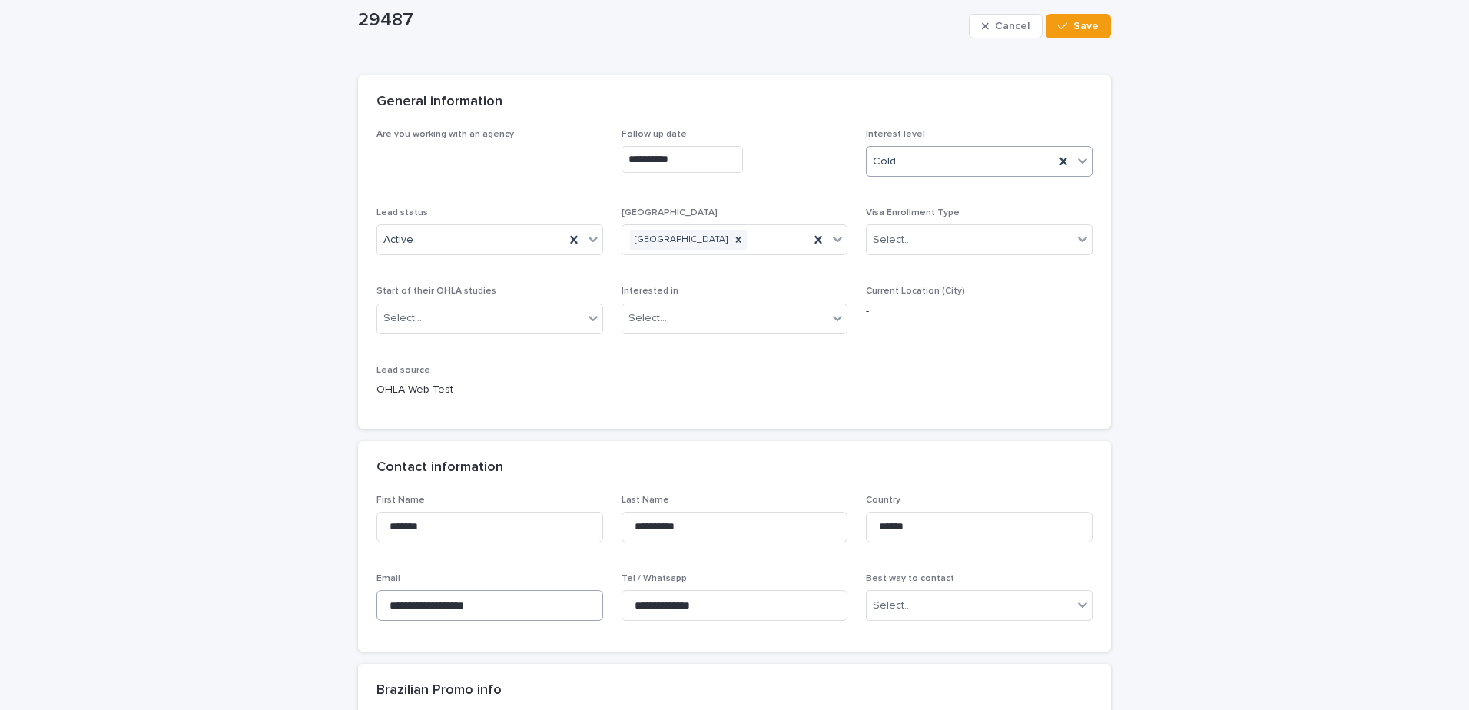
scroll to position [307, 0]
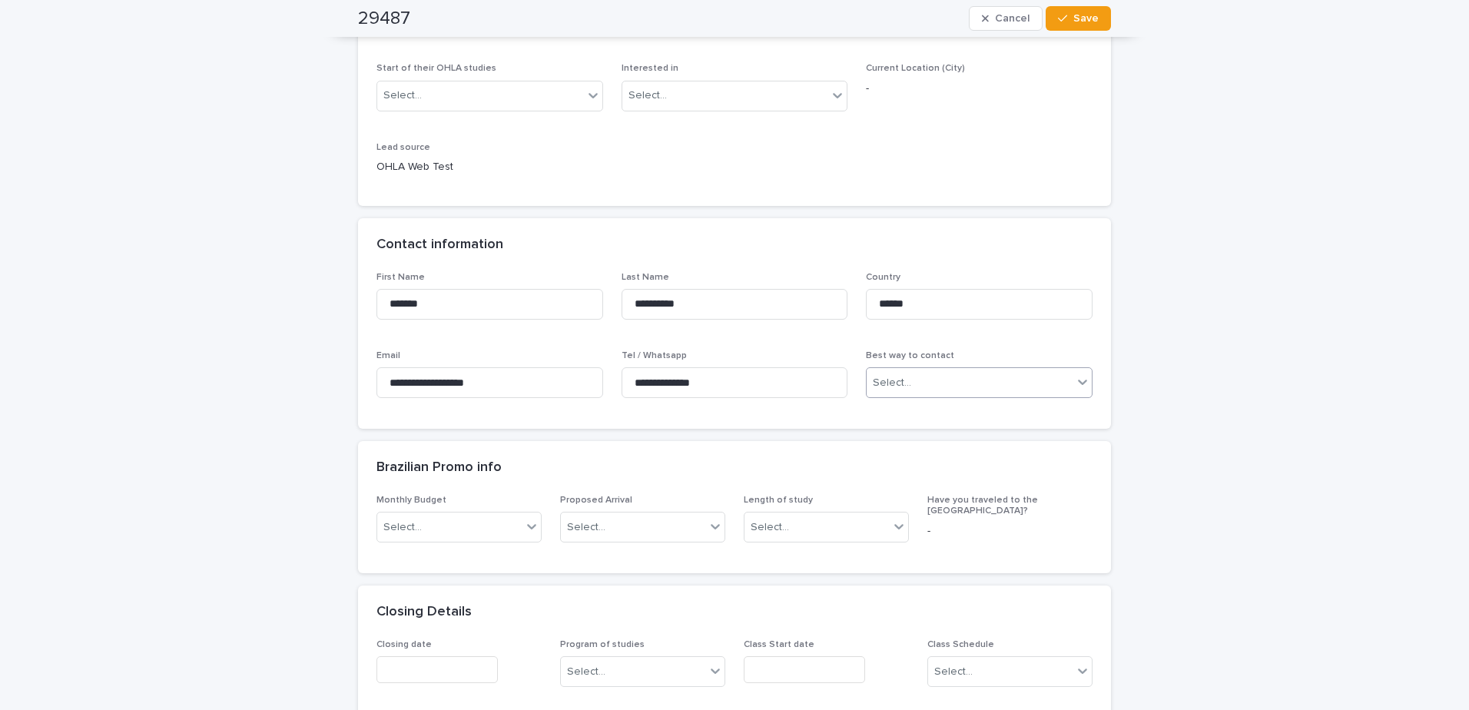
click at [883, 381] on div "Select..." at bounding box center [892, 383] width 38 height 16
click at [880, 470] on div "WhatsApp" at bounding box center [973, 466] width 225 height 27
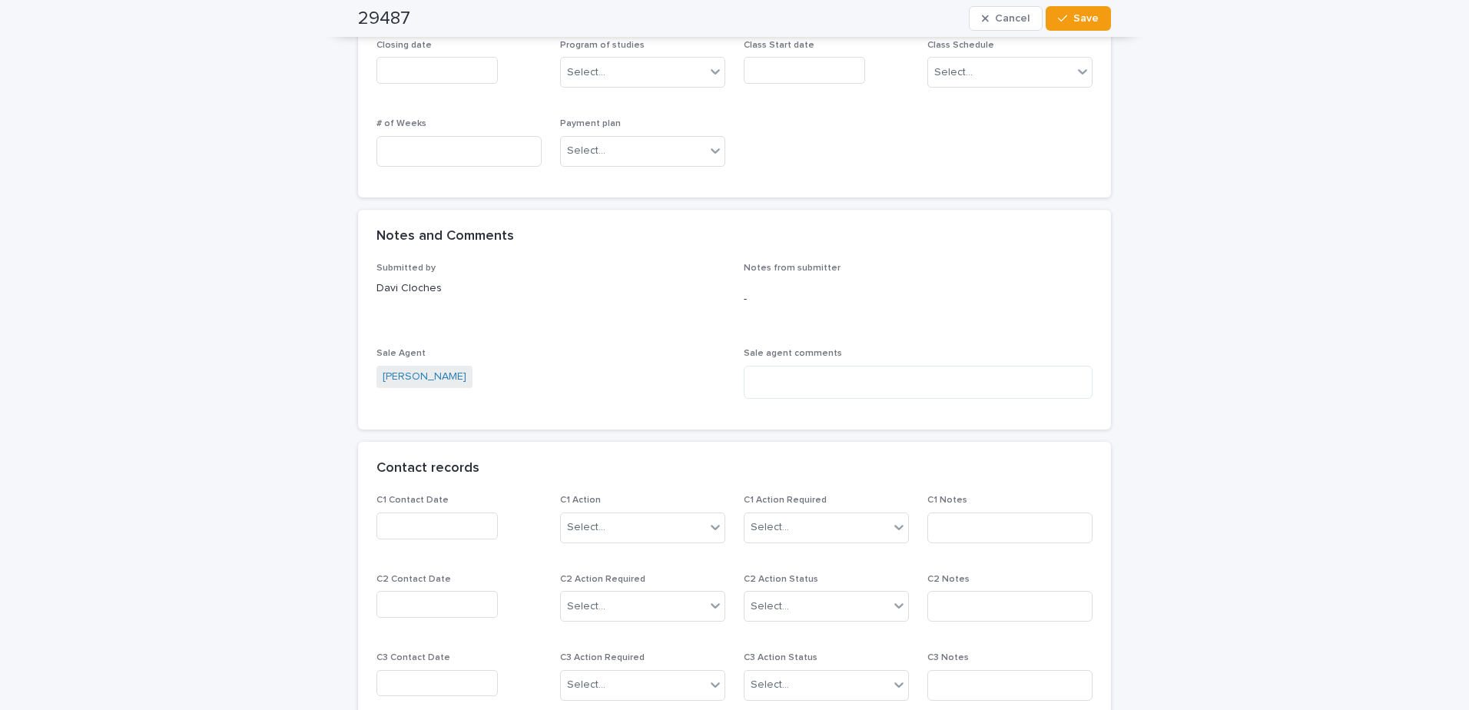
scroll to position [922, 0]
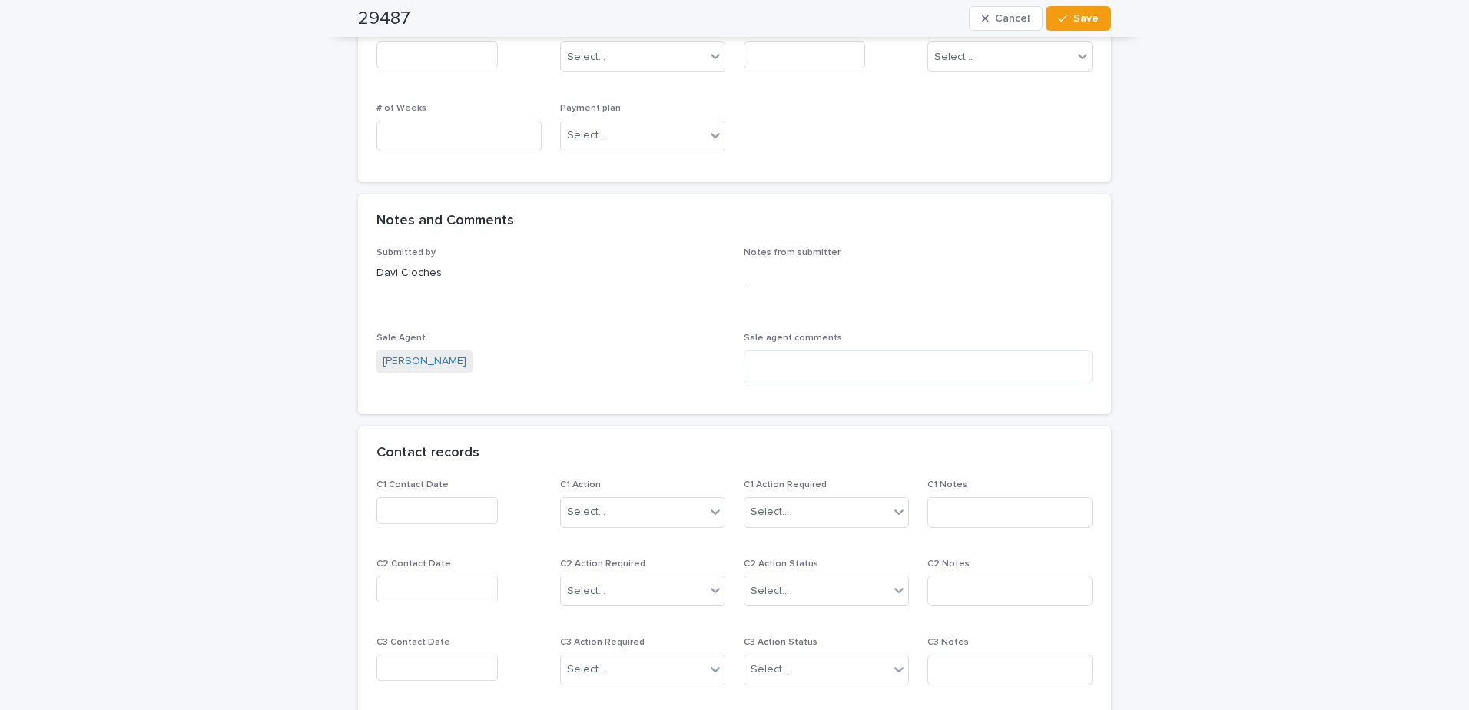
click at [463, 503] on input "text" at bounding box center [437, 510] width 121 height 27
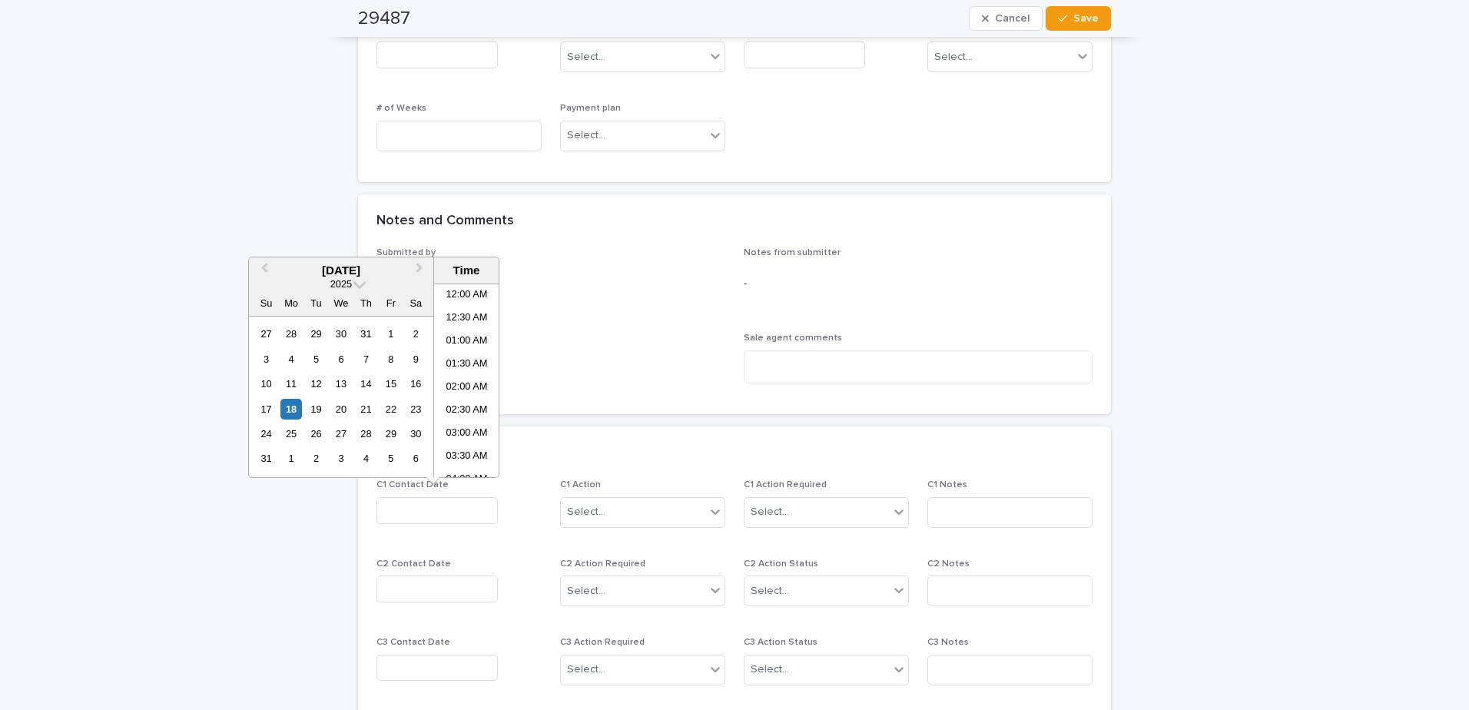
scroll to position [284, 0]
click at [283, 401] on div "18" at bounding box center [290, 409] width 21 height 21
click at [465, 357] on li "07:30 AM" at bounding box center [466, 357] width 65 height 23
drag, startPoint x: 462, startPoint y: 508, endPoint x: 451, endPoint y: 509, distance: 10.9
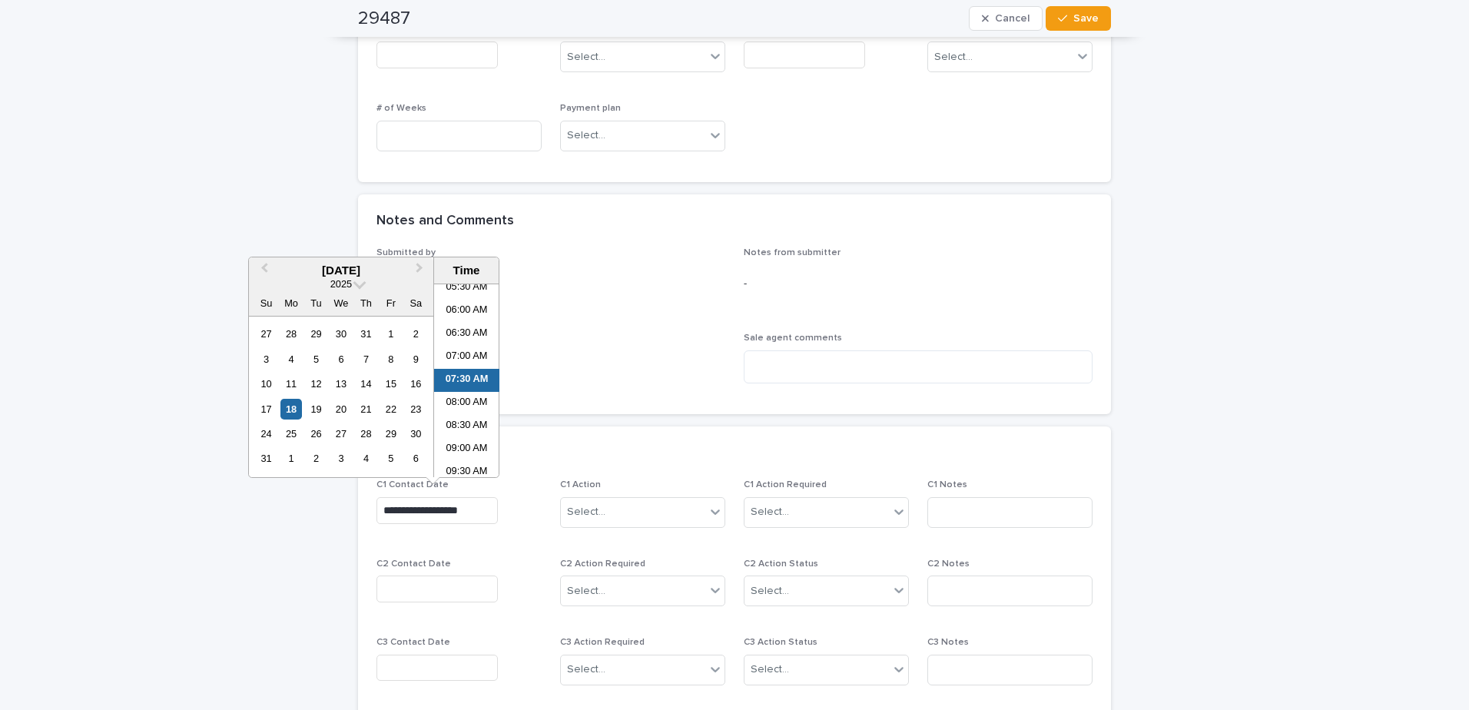
click at [451, 509] on input "**********" at bounding box center [437, 510] width 121 height 27
type input "**********"
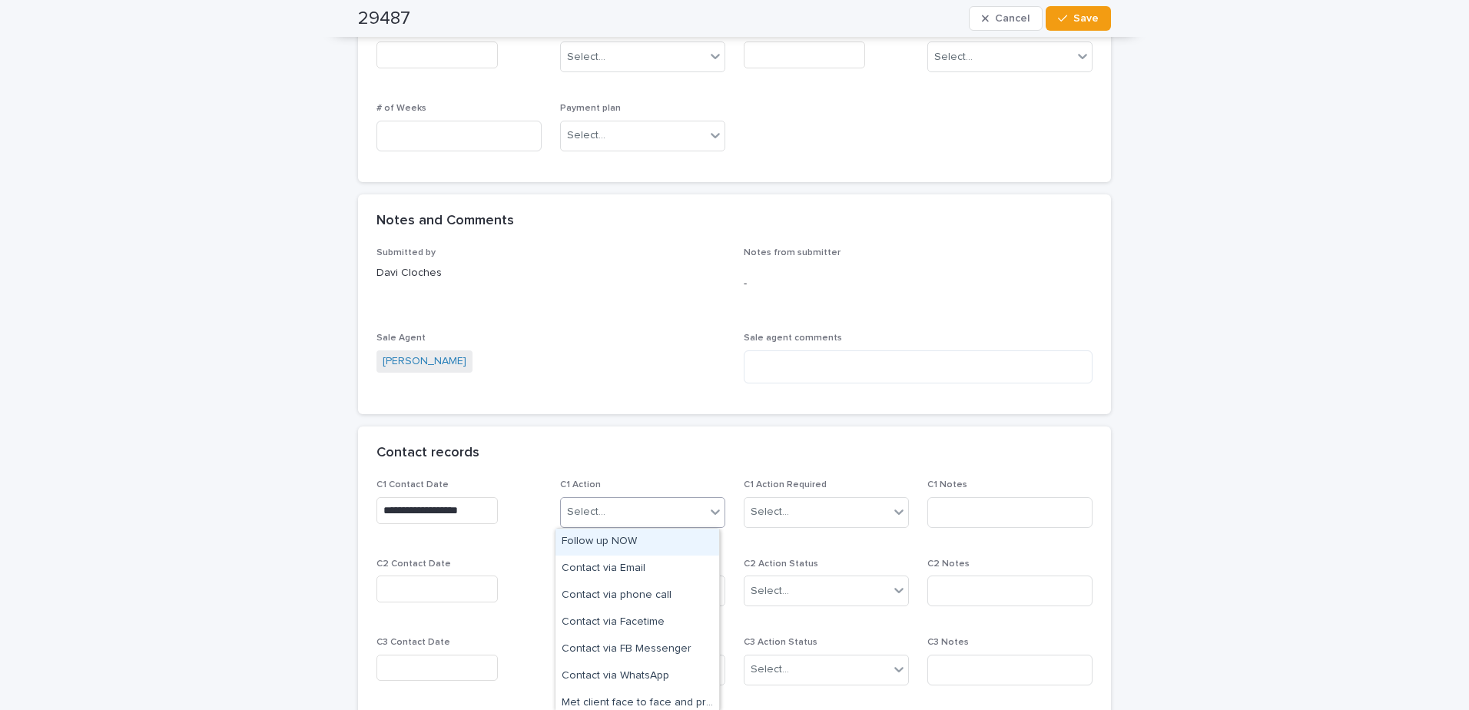
click at [667, 512] on div "Select..." at bounding box center [633, 511] width 144 height 25
drag, startPoint x: 656, startPoint y: 546, endPoint x: 762, endPoint y: 526, distance: 107.8
click at [662, 539] on div "Follow up NOW" at bounding box center [638, 542] width 164 height 27
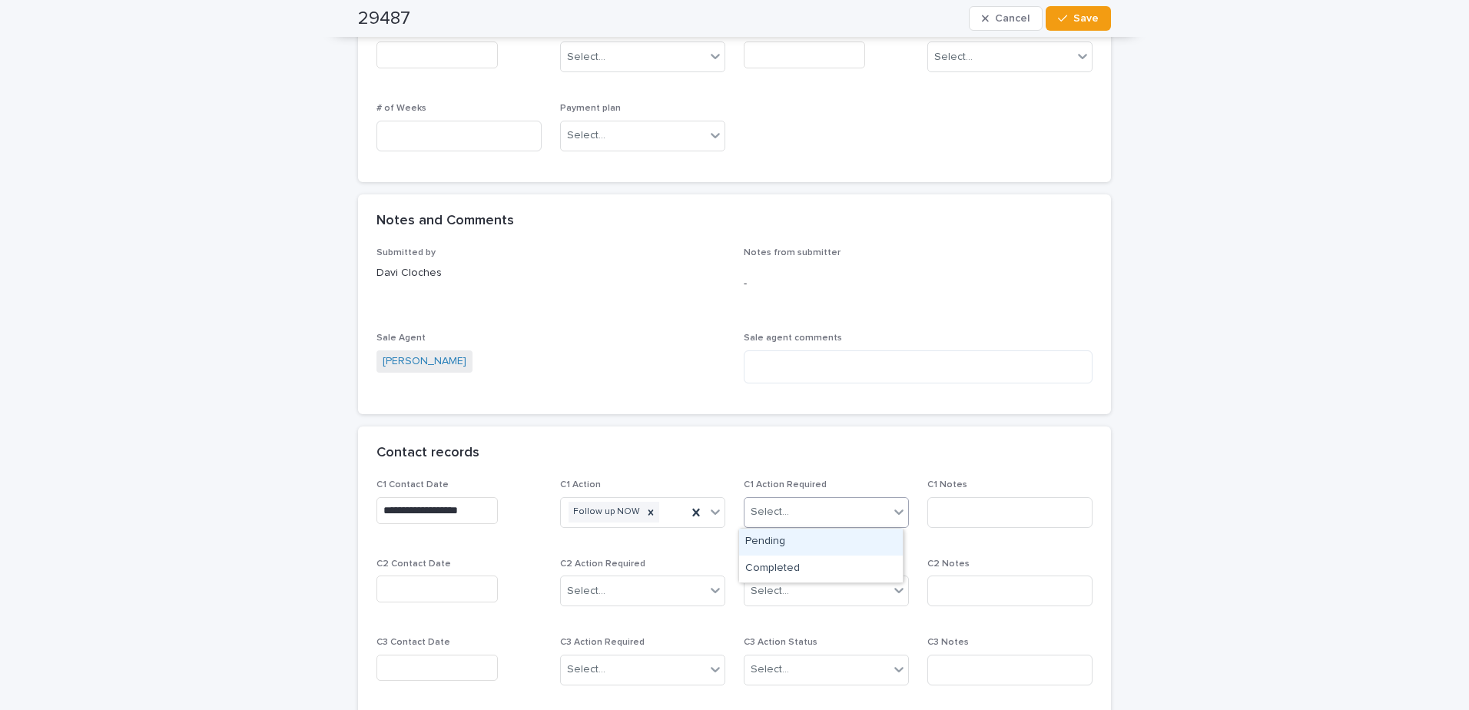
click at [802, 518] on div "Select..." at bounding box center [817, 511] width 144 height 25
drag, startPoint x: 795, startPoint y: 554, endPoint x: 1034, endPoint y: 513, distance: 243.2
click at [801, 563] on div "Completed" at bounding box center [821, 569] width 164 height 27
click at [1053, 505] on input at bounding box center [1009, 512] width 165 height 31
type input "**********"
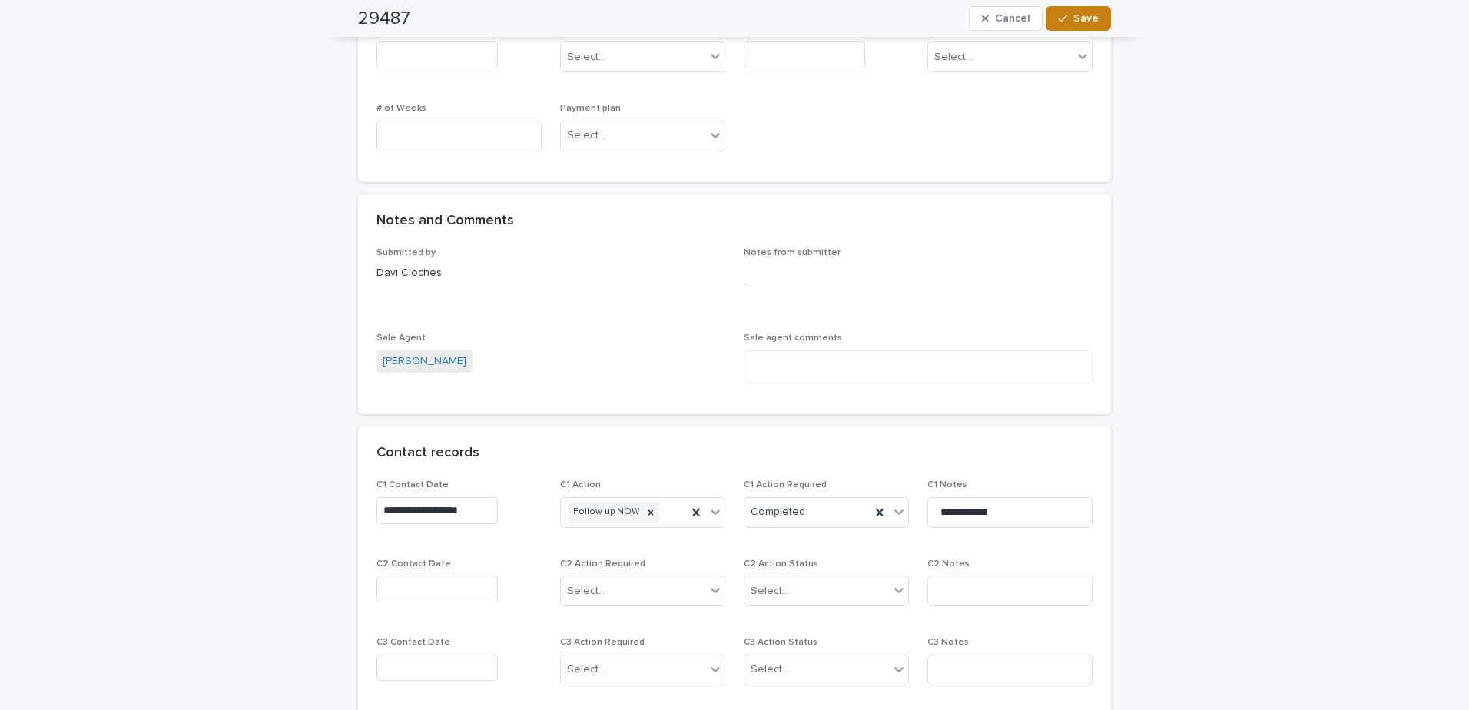
click at [1061, 15] on icon "button" at bounding box center [1062, 18] width 9 height 11
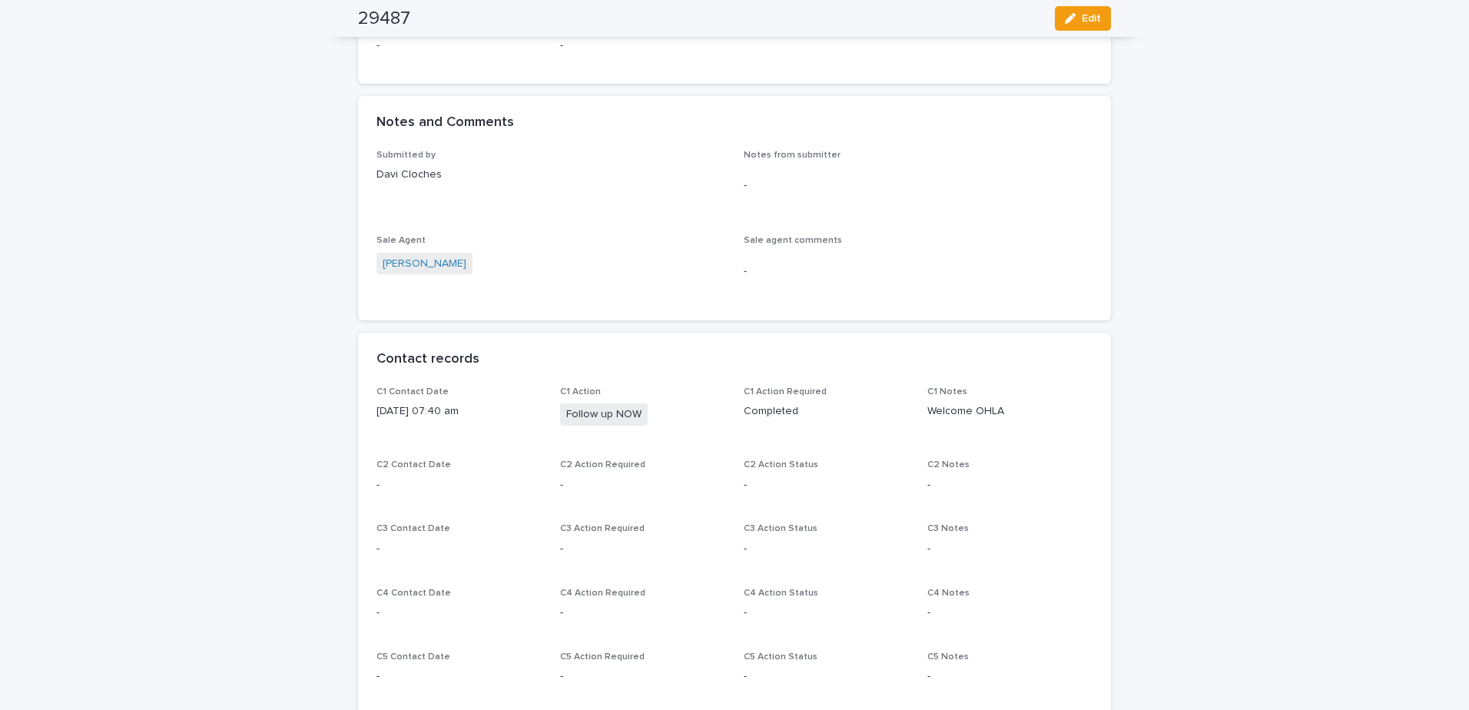
scroll to position [823, 0]
